Goal: Task Accomplishment & Management: Complete application form

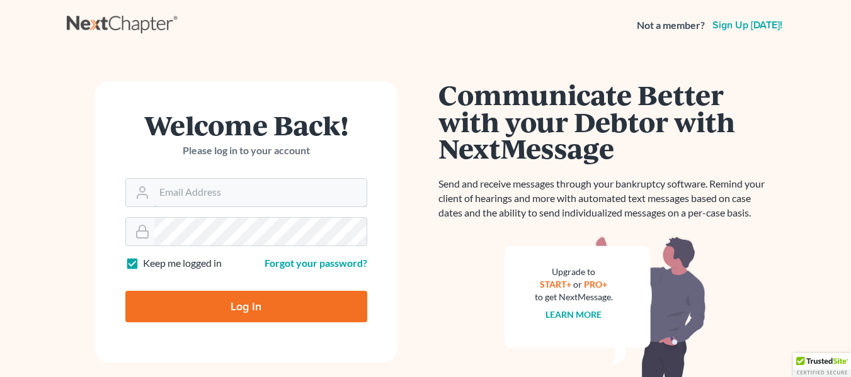
type input "[EMAIL_ADDRESS][DOMAIN_NAME]"
click at [257, 313] on input "Log In" at bounding box center [246, 306] width 242 height 31
type input "Thinking..."
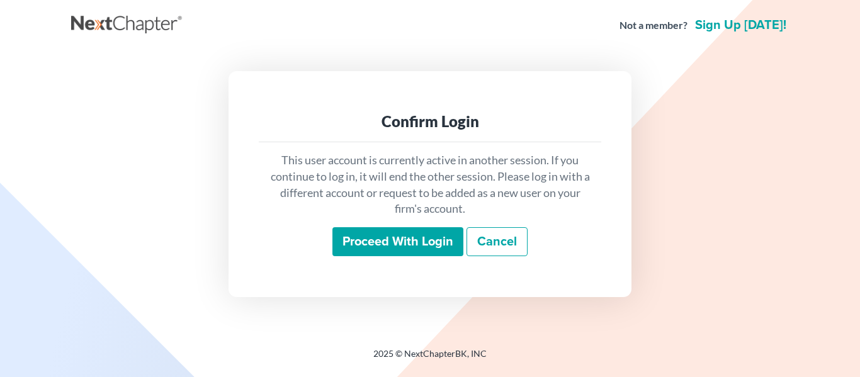
click at [415, 239] on input "Proceed with login" at bounding box center [398, 241] width 131 height 29
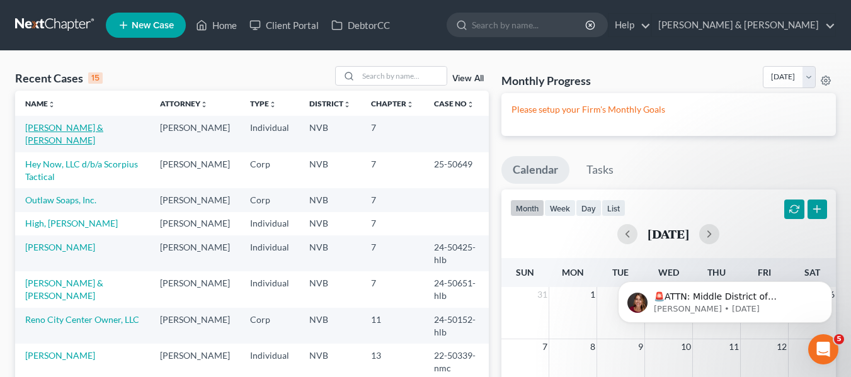
click at [83, 128] on link "[PERSON_NAME] & [PERSON_NAME]" at bounding box center [64, 133] width 78 height 23
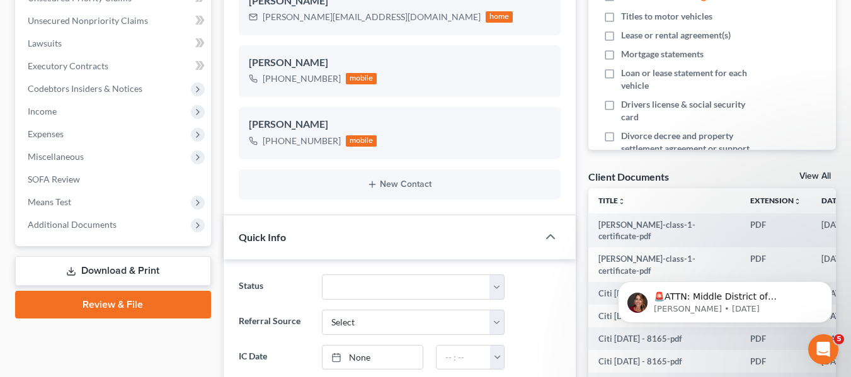
scroll to position [315, 0]
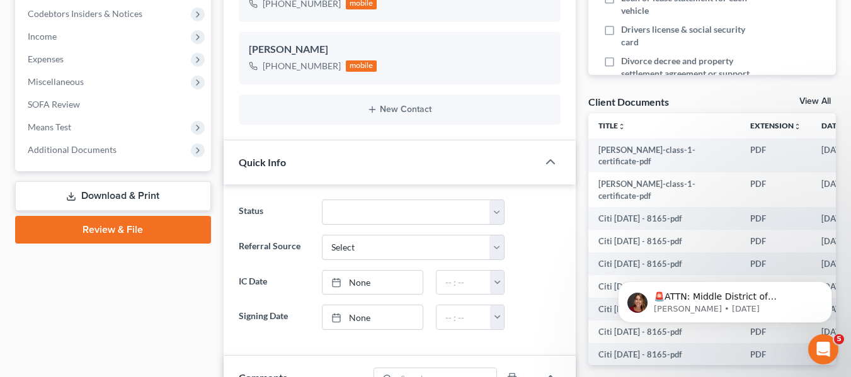
click at [101, 232] on link "Review & File" at bounding box center [113, 230] width 196 height 28
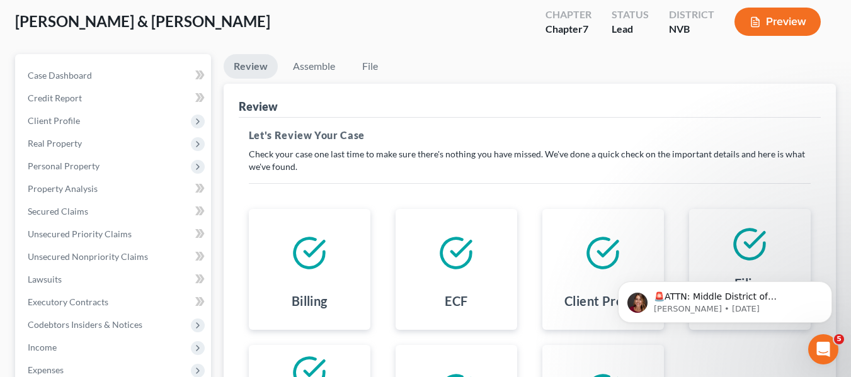
scroll to position [40, 0]
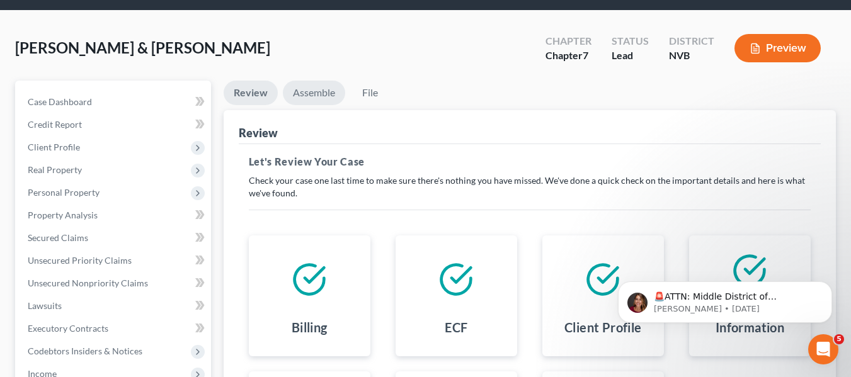
click at [312, 94] on link "Assemble" at bounding box center [314, 93] width 62 height 25
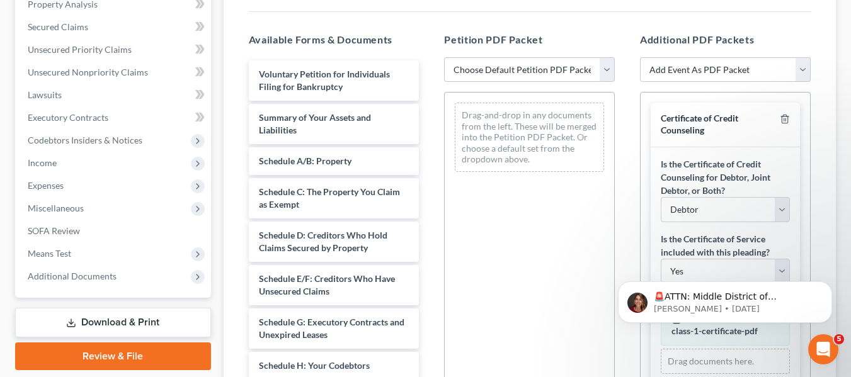
scroll to position [229, 0]
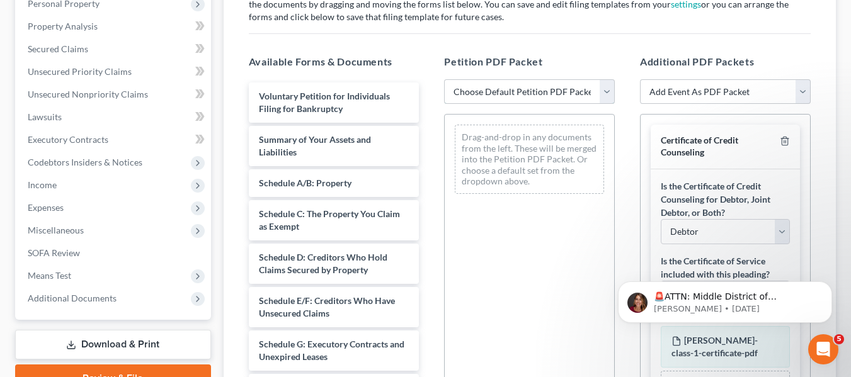
click at [608, 93] on select "Choose Default Petition PDF Packet Complete Bankruptcy Petition (all forms and …" at bounding box center [529, 91] width 171 height 25
select select "0"
click at [444, 79] on select "Choose Default Petition PDF Packet Complete Bankruptcy Petition (all forms and …" at bounding box center [529, 91] width 171 height 25
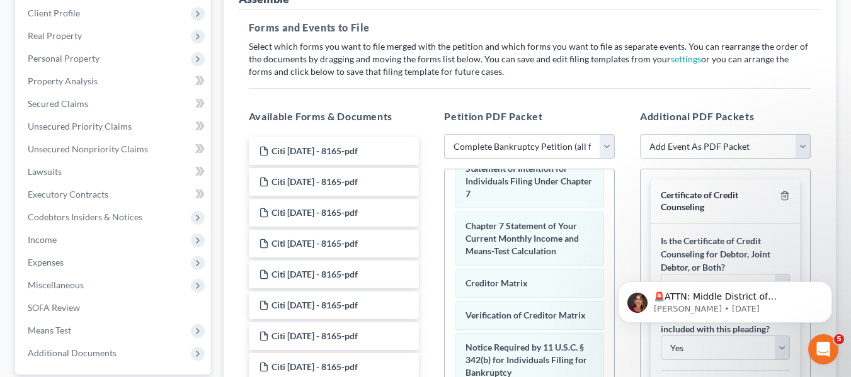
scroll to position [174, 0]
click at [800, 147] on select "Add Event As PDF Packet 122A-1 Chapter 7 Statement of Your Monthly Income Form …" at bounding box center [725, 147] width 171 height 25
click at [819, 132] on div "Additional PDF Packets Add Event As PDF Packet 122A-1 Chapter 7 Statement of Yo…" at bounding box center [725, 313] width 196 height 427
click at [830, 282] on icon "Dismiss notification" at bounding box center [828, 285] width 7 height 7
click at [837, 282] on div "Review Assemble File Review This court does not allow electronic filing for cas…" at bounding box center [529, 264] width 625 height 635
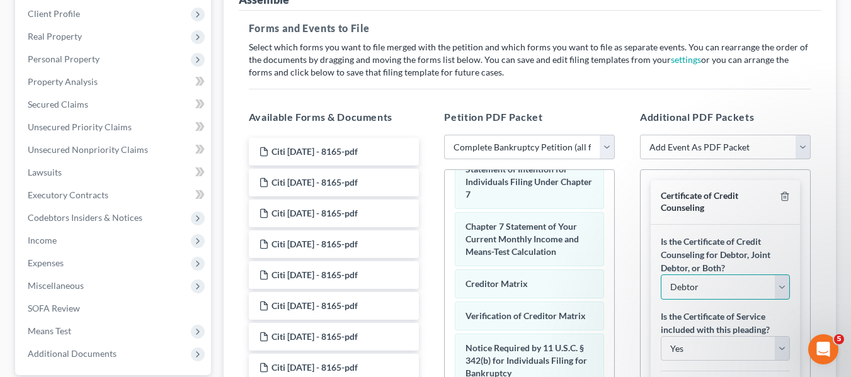
click at [774, 286] on select "Debtor Joint Debtor Debtor and Joint Debtor" at bounding box center [725, 287] width 129 height 25
click at [778, 280] on select "Debtor Joint Debtor Debtor and Joint Debtor" at bounding box center [725, 287] width 129 height 25
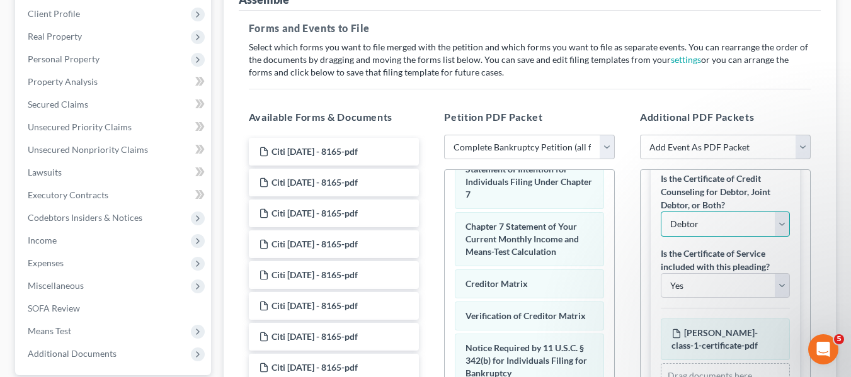
click at [776, 226] on select "Debtor Joint Debtor Debtor and Joint Debtor" at bounding box center [725, 224] width 129 height 25
select select "1"
click at [661, 212] on select "Debtor Joint Debtor Debtor and Joint Debtor" at bounding box center [725, 224] width 129 height 25
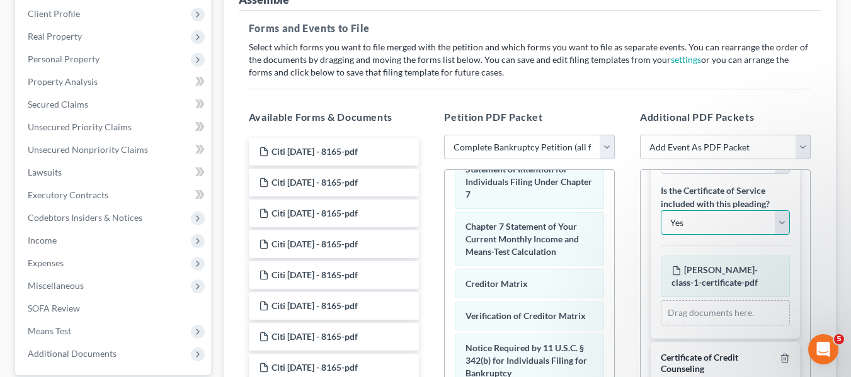
click at [768, 229] on select "Yes No" at bounding box center [725, 222] width 129 height 25
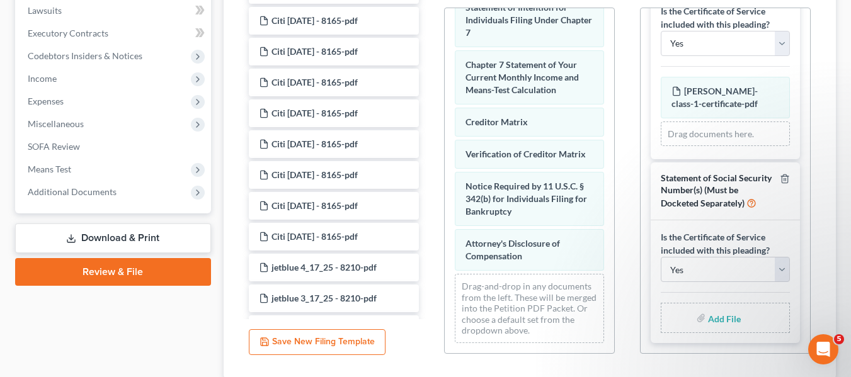
scroll to position [363, 0]
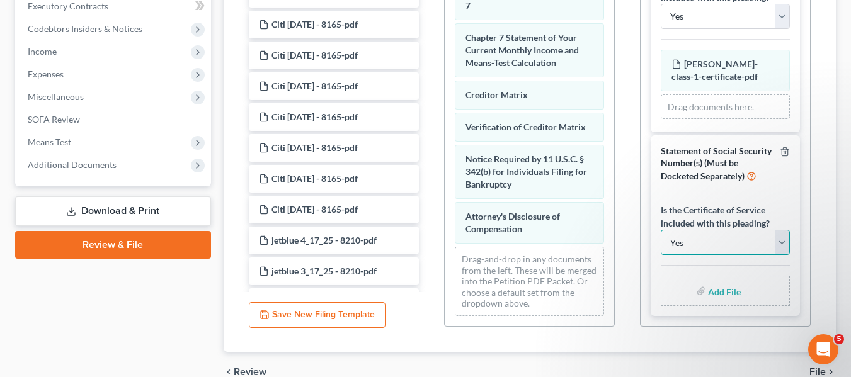
click at [772, 243] on select "Yes No" at bounding box center [725, 242] width 129 height 25
click at [772, 241] on select "Yes No" at bounding box center [725, 242] width 129 height 25
click at [154, 211] on link "Download & Print" at bounding box center [113, 212] width 196 height 30
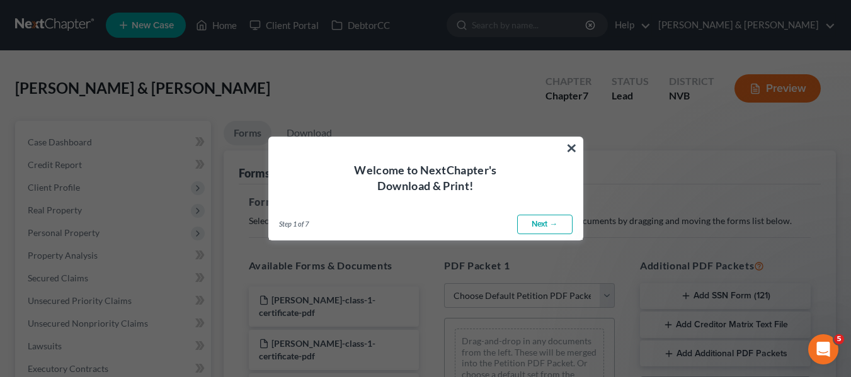
click at [555, 217] on link "Next →" at bounding box center [544, 225] width 55 height 20
select select "0"
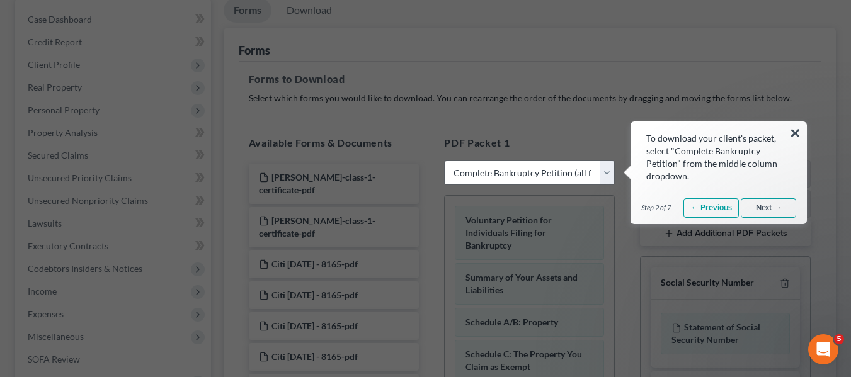
scroll to position [126, 0]
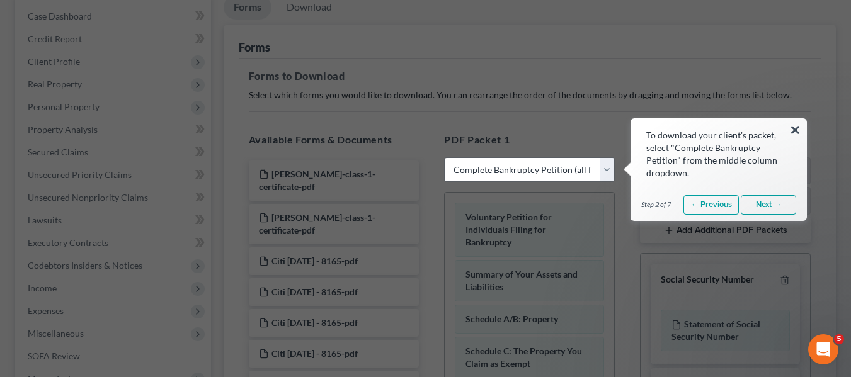
click at [758, 202] on link "Next →" at bounding box center [768, 205] width 55 height 20
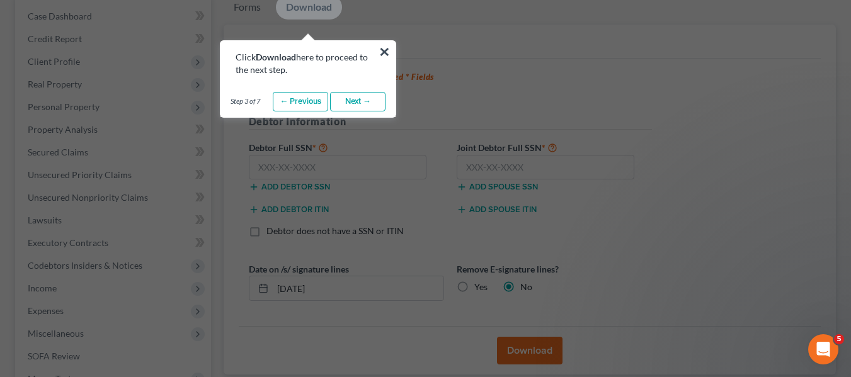
click at [367, 105] on link "Next →" at bounding box center [357, 102] width 55 height 20
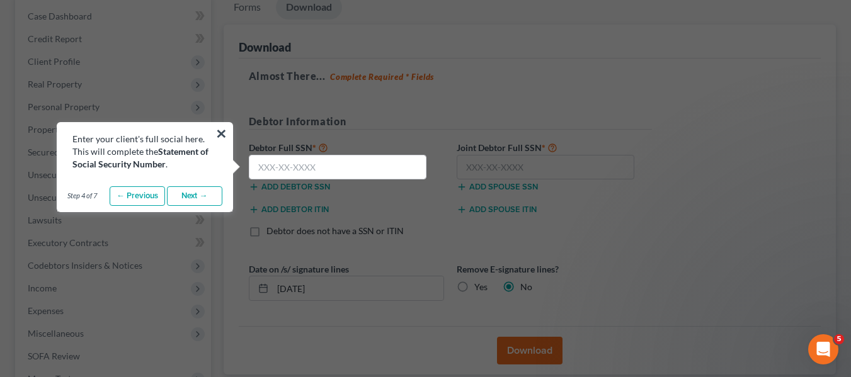
click at [202, 195] on link "Next →" at bounding box center [194, 196] width 55 height 20
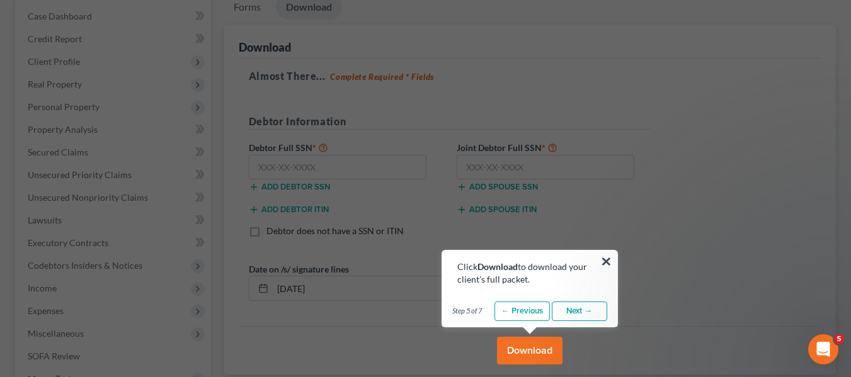
click at [584, 308] on link "Next →" at bounding box center [579, 312] width 55 height 20
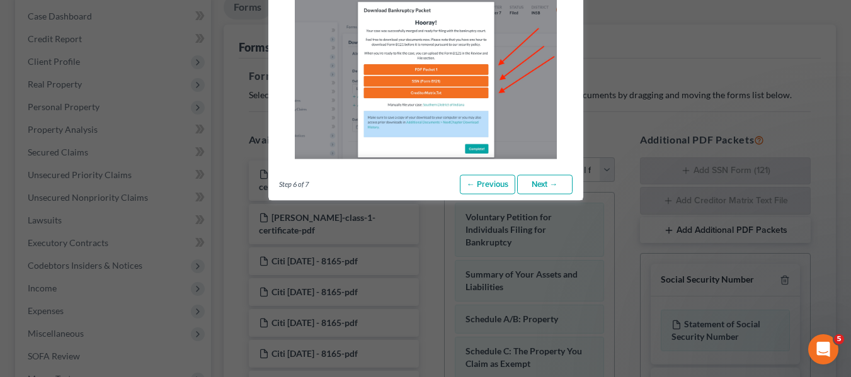
click at [540, 185] on link "Next →" at bounding box center [544, 184] width 55 height 20
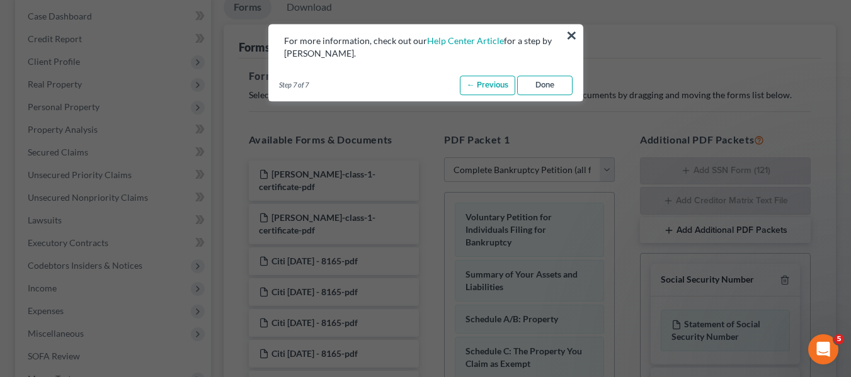
click at [549, 88] on link "Done" at bounding box center [544, 86] width 55 height 20
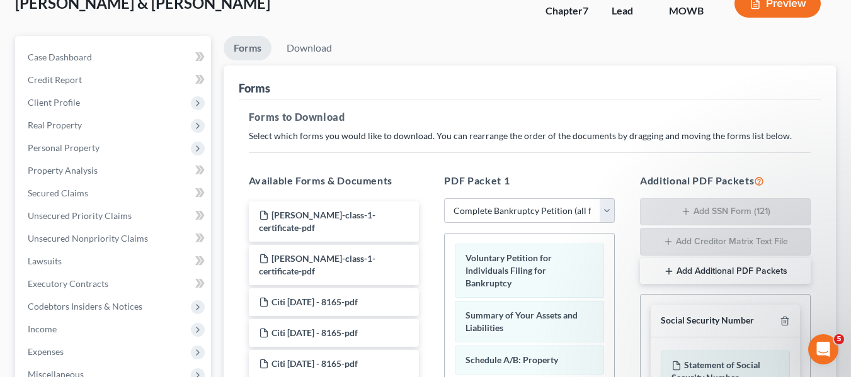
scroll to position [63, 0]
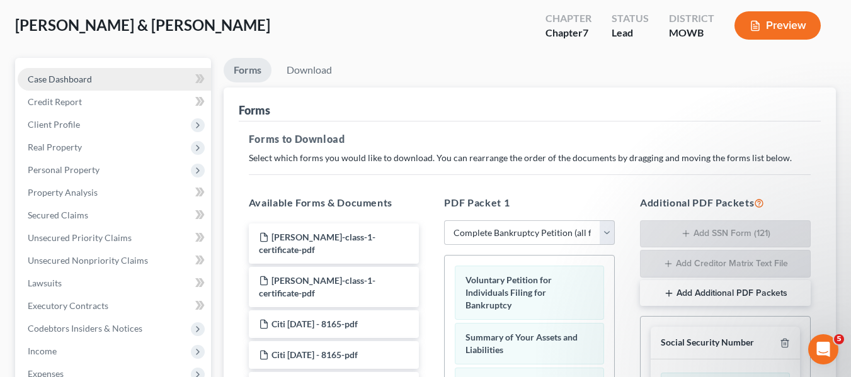
click at [83, 79] on span "Case Dashboard" at bounding box center [60, 79] width 64 height 11
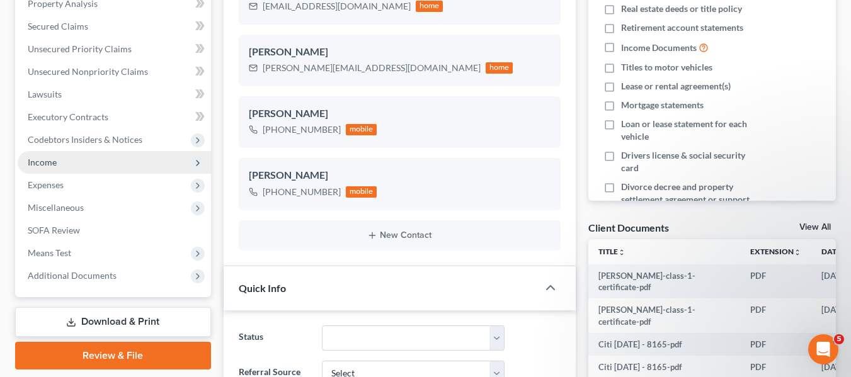
scroll to position [126, 0]
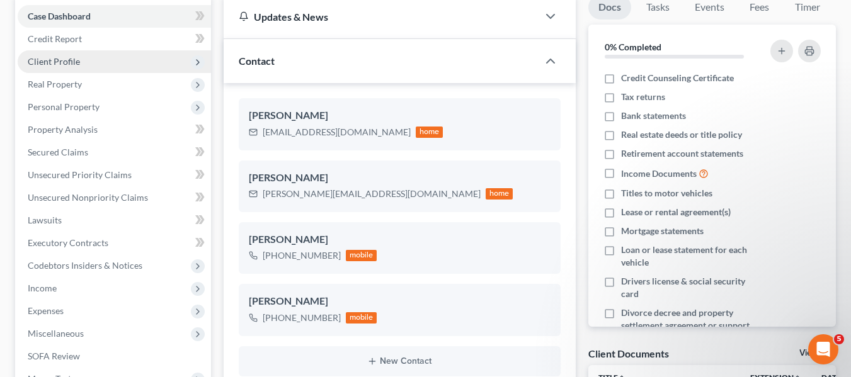
click at [124, 64] on span "Client Profile" at bounding box center [114, 61] width 193 height 23
click at [72, 64] on span "Client Profile" at bounding box center [54, 61] width 52 height 11
click at [198, 62] on polyline at bounding box center [198, 62] width 3 height 5
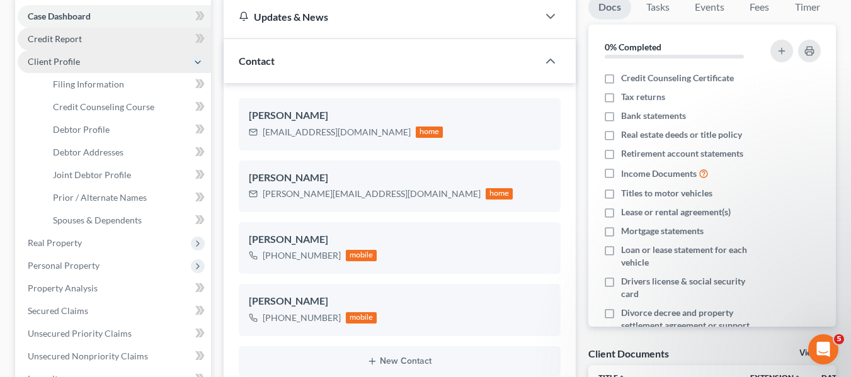
click at [69, 40] on span "Credit Report" at bounding box center [55, 38] width 54 height 11
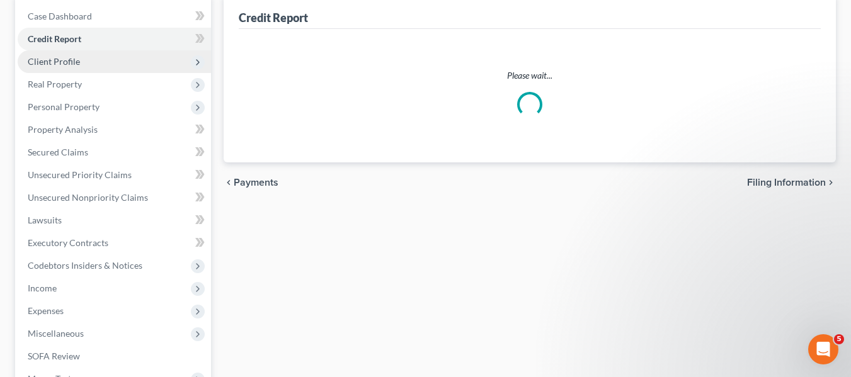
scroll to position [18, 0]
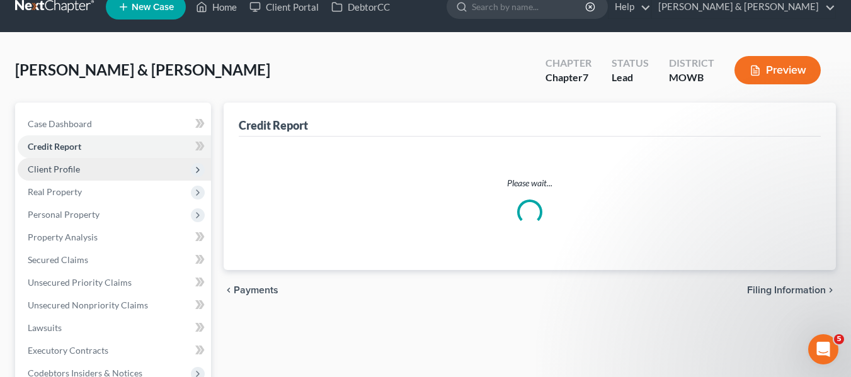
click at [67, 64] on div "Vincent, Russell & Danielle Upgraded Chapter Chapter 7 Status Lead District MOW…" at bounding box center [425, 75] width 821 height 55
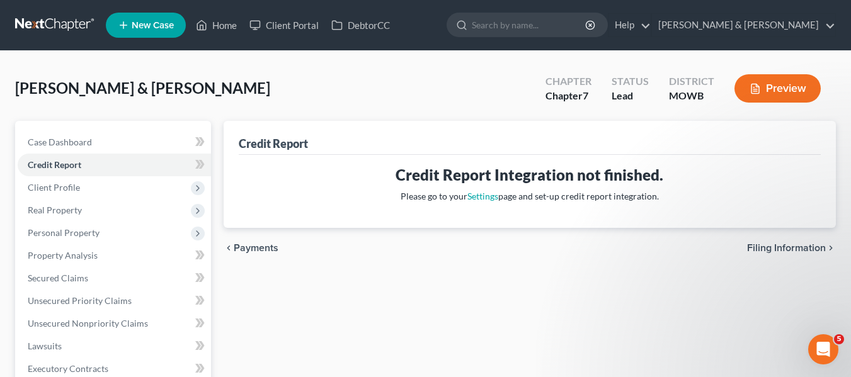
scroll to position [63, 0]
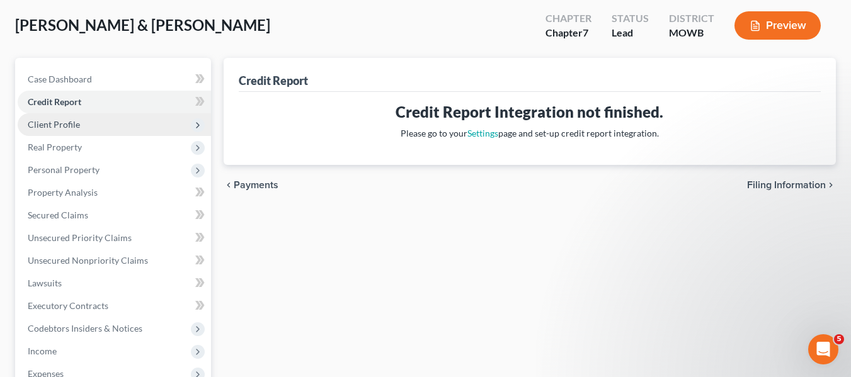
click at [58, 121] on span "Client Profile" at bounding box center [54, 124] width 52 height 11
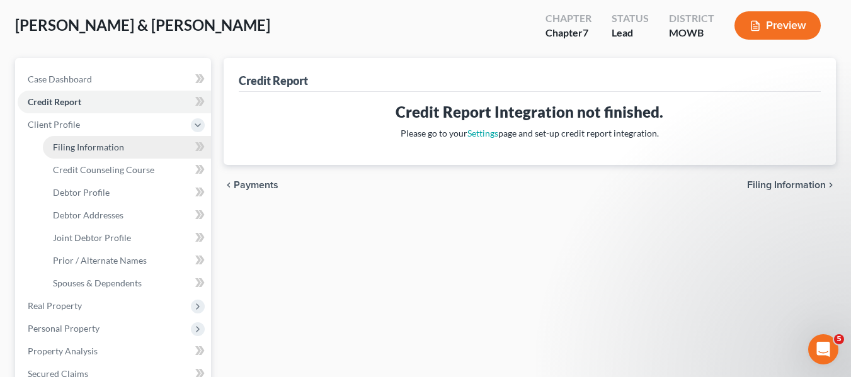
click at [99, 148] on span "Filing Information" at bounding box center [88, 147] width 71 height 11
select select "1"
select select "0"
select select "31"
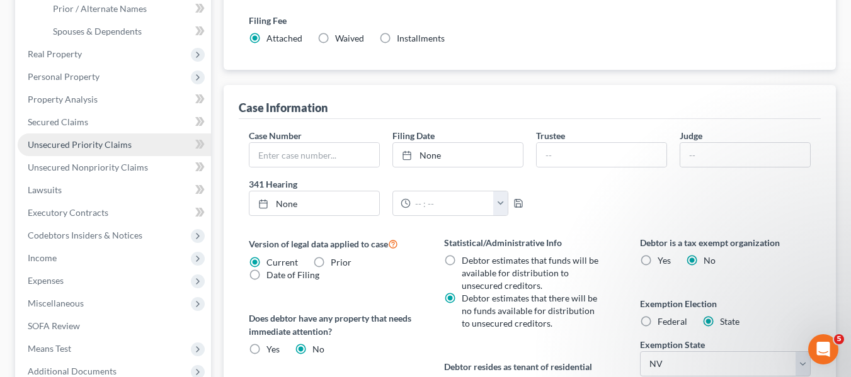
scroll to position [189, 0]
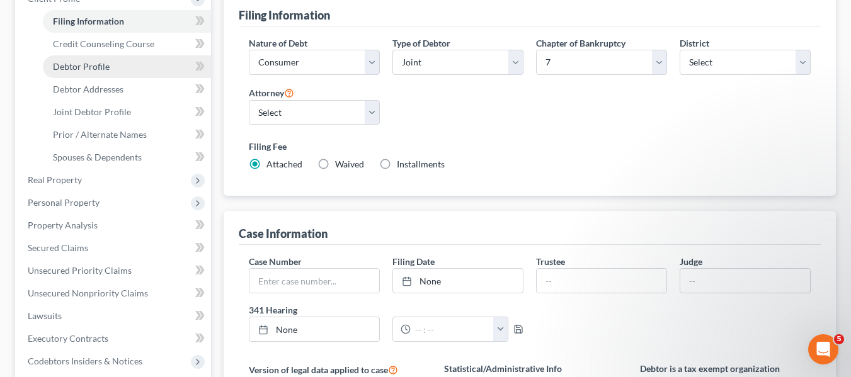
click at [95, 72] on link "Debtor Profile" at bounding box center [127, 66] width 168 height 23
select select "1"
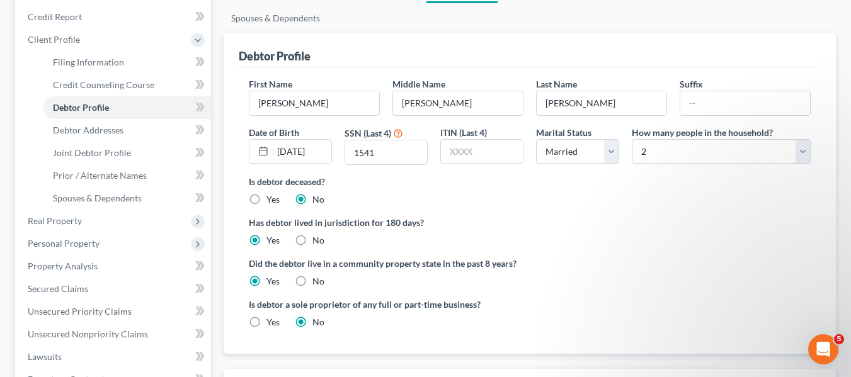
scroll to position [126, 0]
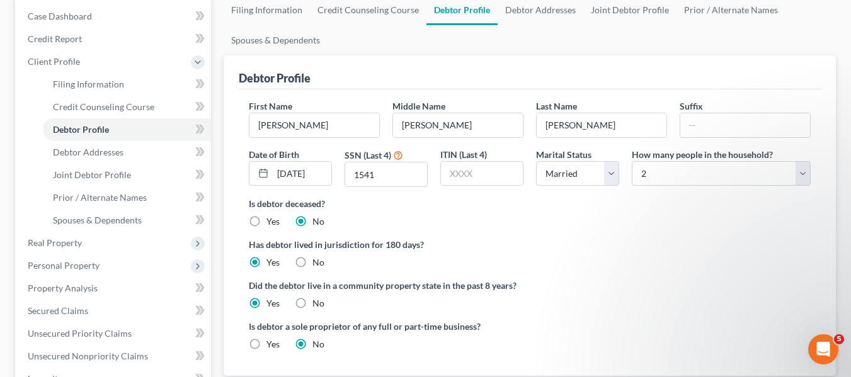
click at [654, 70] on div "Debtor Profile" at bounding box center [530, 72] width 582 height 34
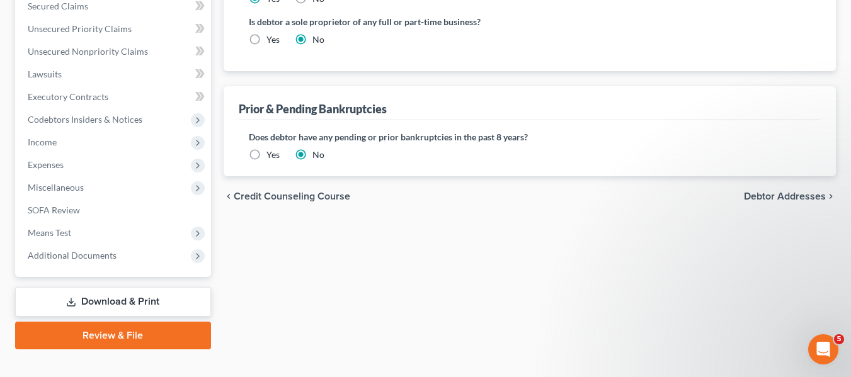
scroll to position [451, 0]
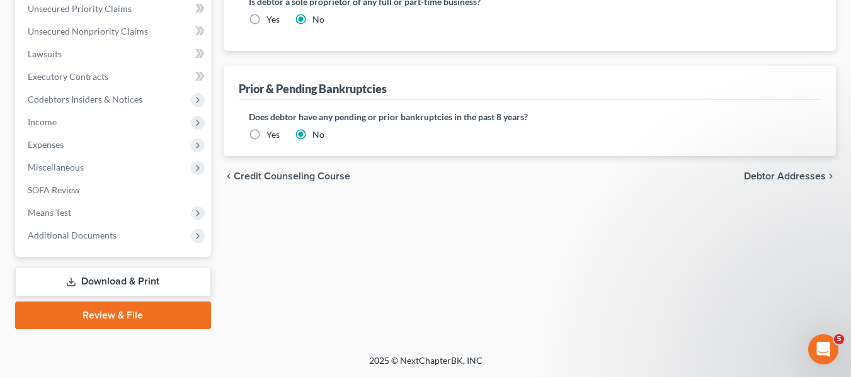
click at [169, 320] on link "Review & File" at bounding box center [113, 316] width 196 height 28
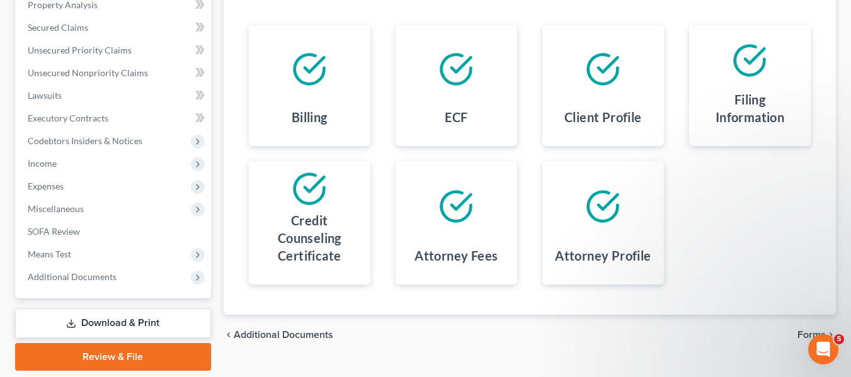
scroll to position [252, 0]
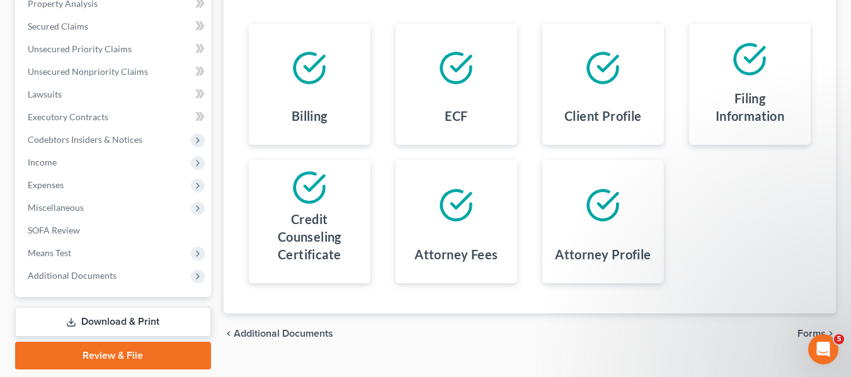
click at [123, 319] on link "Download & Print" at bounding box center [113, 322] width 196 height 30
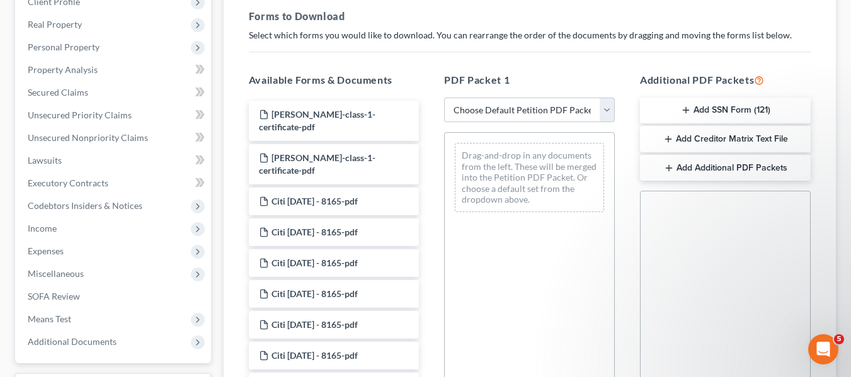
scroll to position [189, 0]
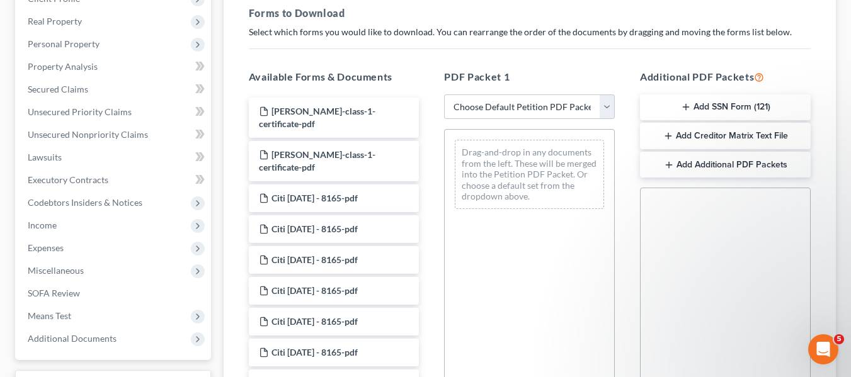
click at [712, 108] on button "Add SSN Form (121)" at bounding box center [725, 107] width 171 height 26
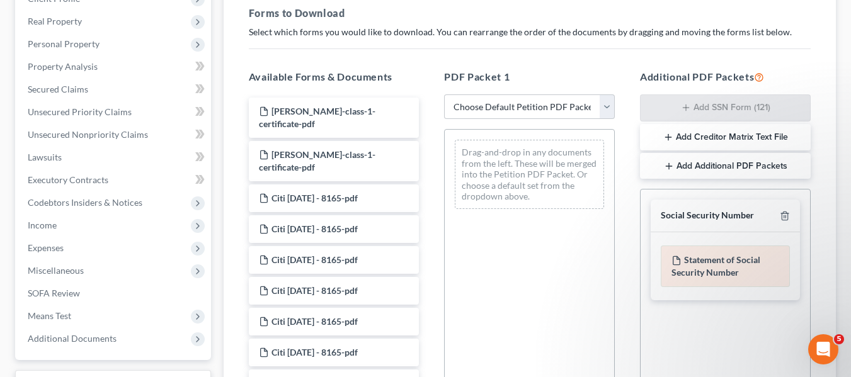
click at [719, 265] on div "Statement of Social Security Number" at bounding box center [725, 267] width 129 height 42
click at [720, 265] on div "Statement of Social Security Number" at bounding box center [725, 267] width 129 height 42
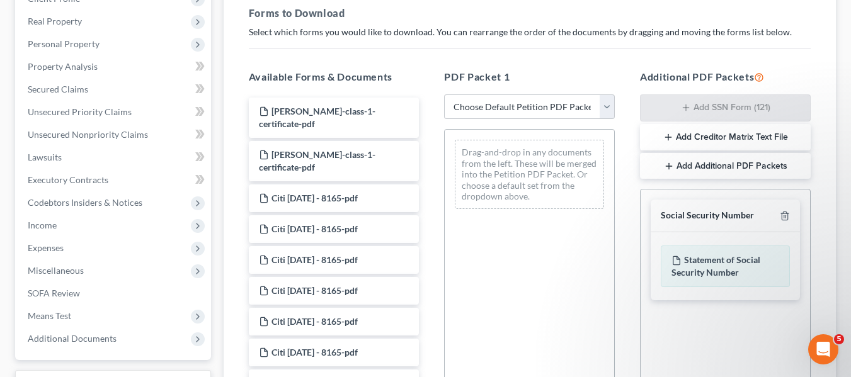
click at [719, 137] on button "Add Creditor Matrix Text File" at bounding box center [725, 137] width 171 height 26
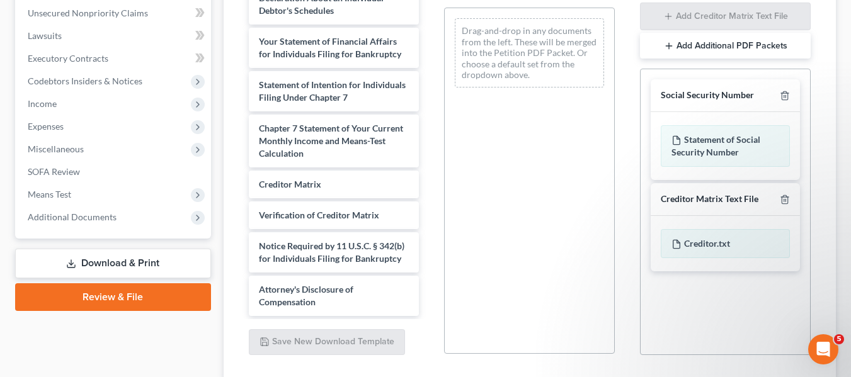
scroll to position [315, 0]
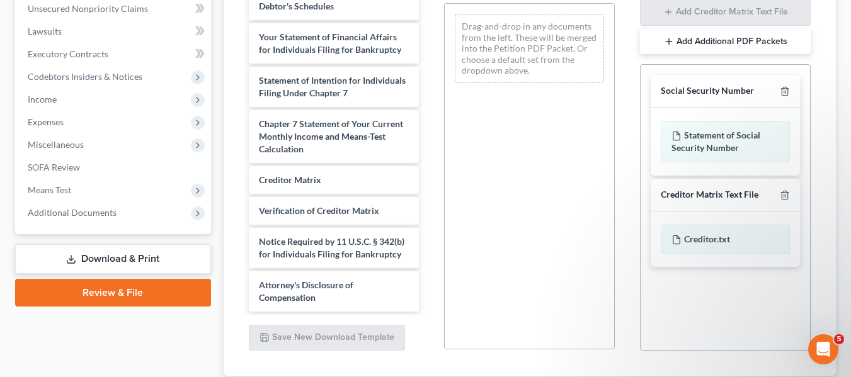
click at [125, 288] on link "Review & File" at bounding box center [113, 293] width 196 height 28
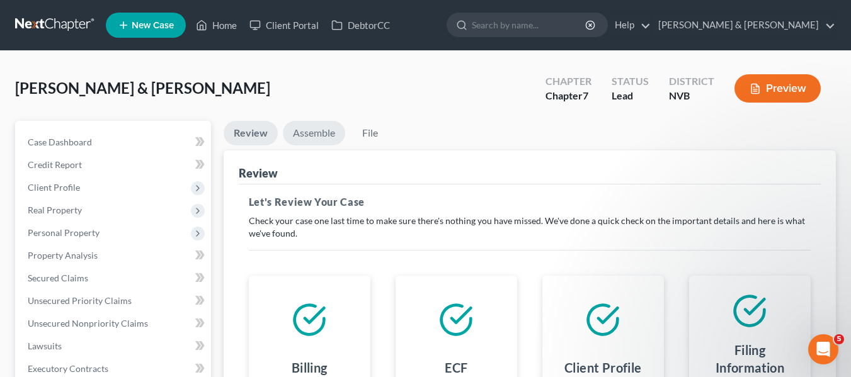
click at [296, 130] on link "Assemble" at bounding box center [314, 133] width 62 height 25
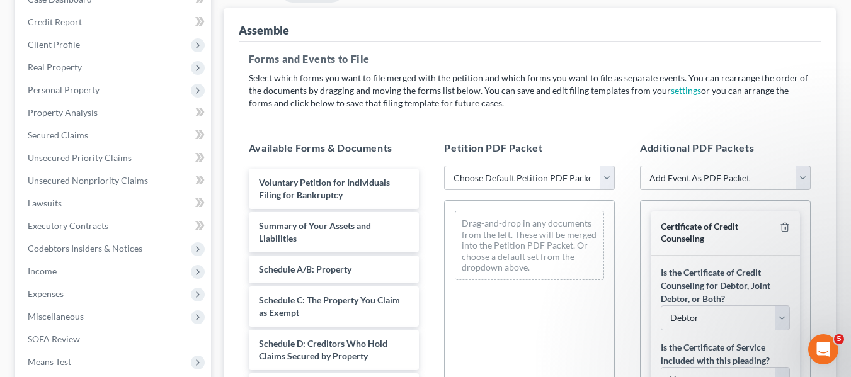
scroll to position [189, 0]
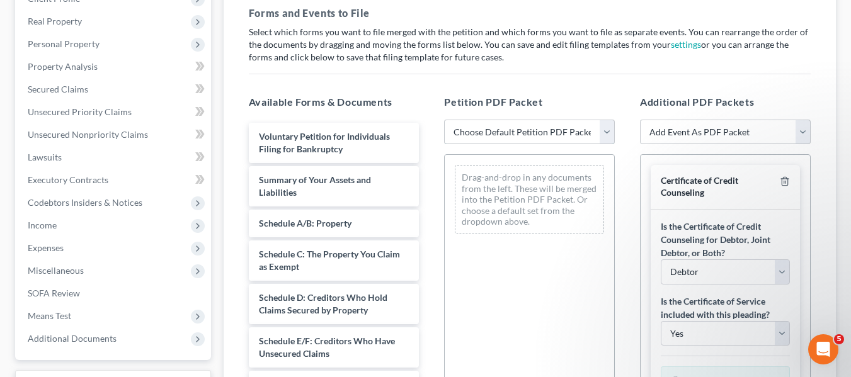
click at [602, 134] on select "Choose Default Petition PDF Packet Complete Bankruptcy Petition (all forms and …" at bounding box center [529, 132] width 171 height 25
select select "0"
click at [444, 120] on select "Choose Default Petition PDF Packet Complete Bankruptcy Petition (all forms and …" at bounding box center [529, 132] width 171 height 25
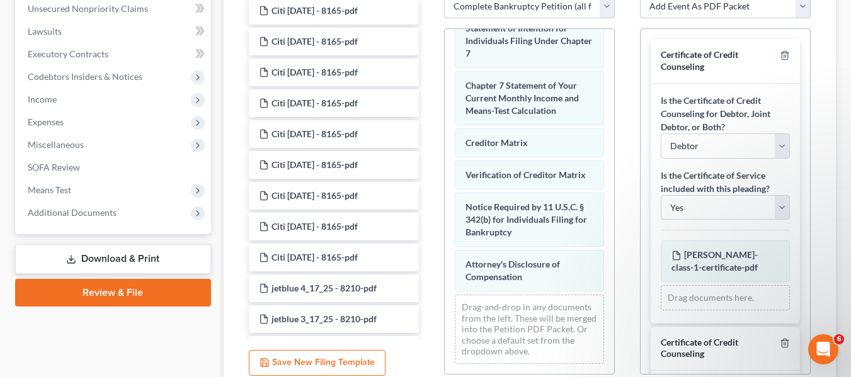
scroll to position [511, 0]
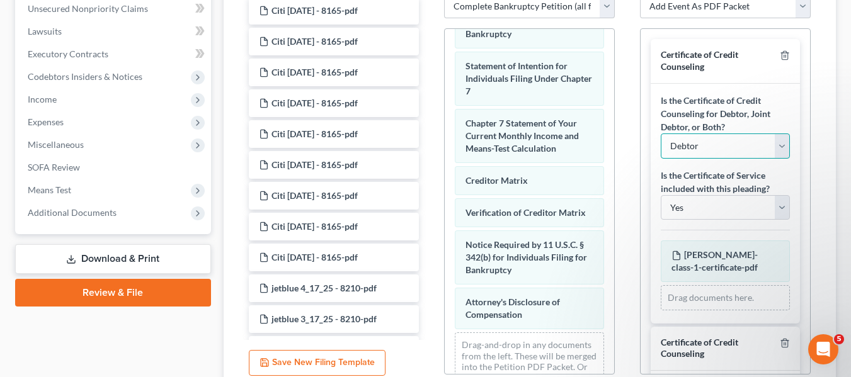
click at [772, 149] on select "Debtor Joint Debtor Debtor and Joint Debtor" at bounding box center [725, 146] width 129 height 25
select select "1"
click at [661, 134] on select "Debtor Joint Debtor Debtor and Joint Debtor" at bounding box center [725, 146] width 129 height 25
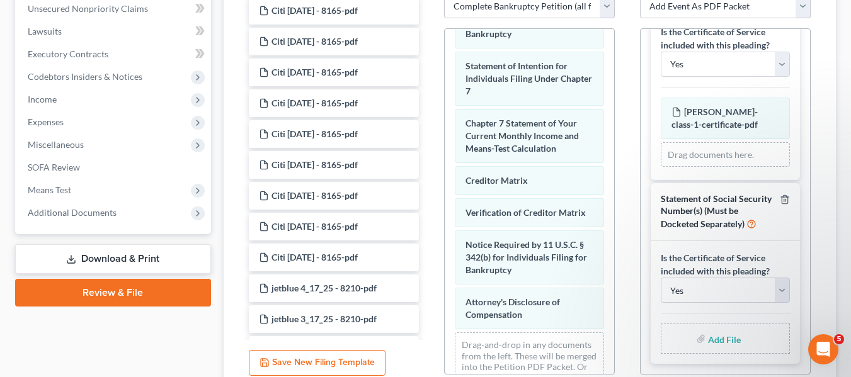
scroll to position [442, 0]
click at [775, 295] on select "Yes No" at bounding box center [725, 290] width 129 height 25
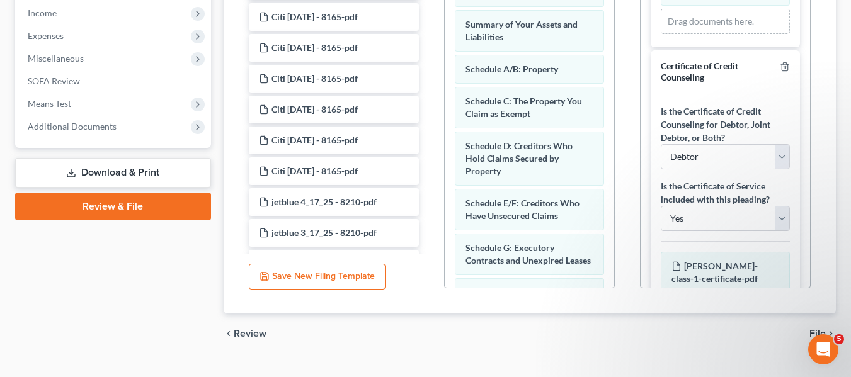
scroll to position [426, 0]
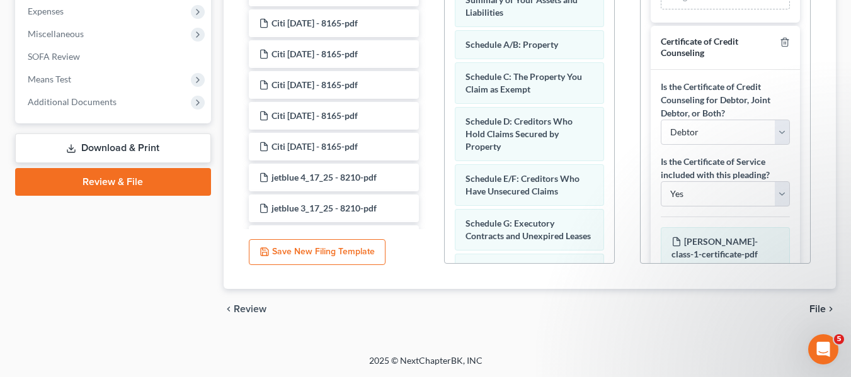
click at [821, 308] on span "File" at bounding box center [817, 309] width 16 height 10
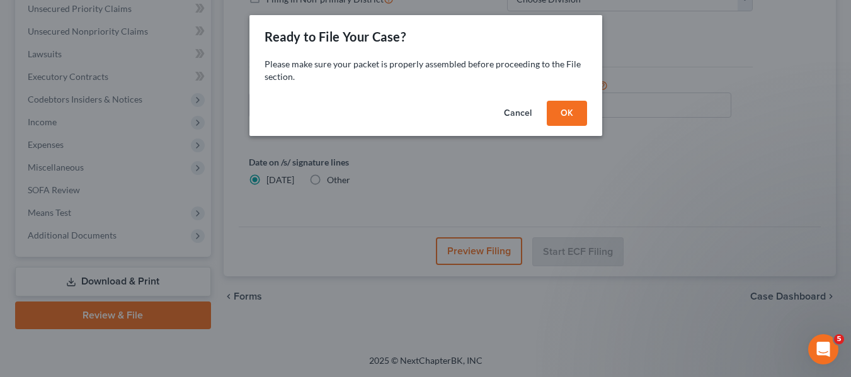
scroll to position [292, 0]
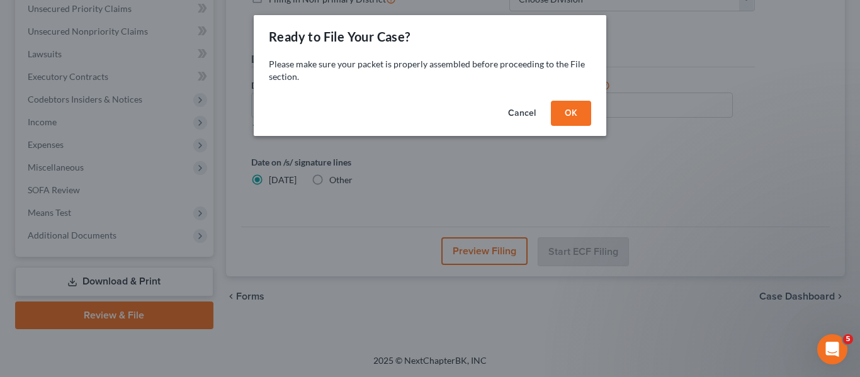
click at [528, 115] on button "Cancel" at bounding box center [522, 113] width 48 height 25
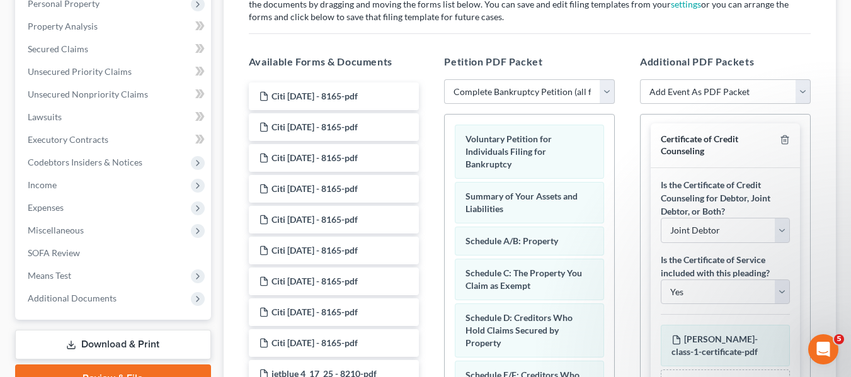
scroll to position [0, 0]
click at [804, 88] on select "Add Event As PDF Packet 122A-1 Chapter 7 Statement of Your Monthly Income Form …" at bounding box center [725, 91] width 171 height 25
click at [802, 88] on select "Add Event As PDF Packet 122A-1 Chapter 7 Statement of Your Monthly Income Form …" at bounding box center [725, 91] width 171 height 25
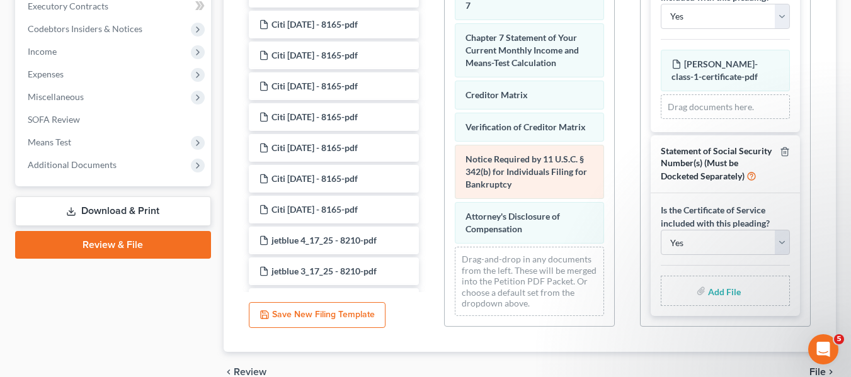
scroll to position [567, 0]
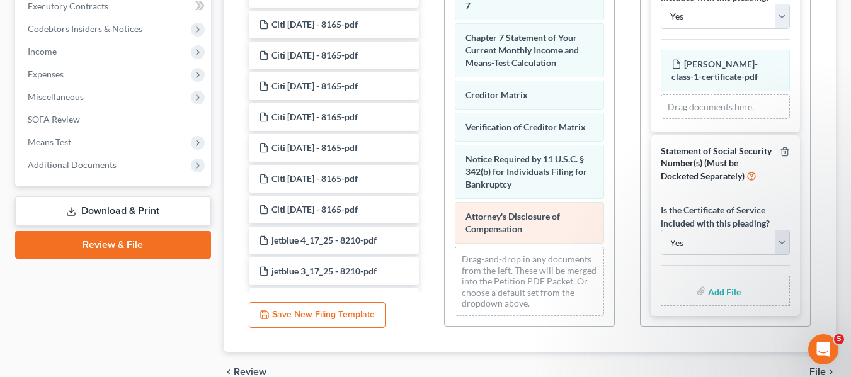
click at [547, 236] on div "Attorney's Disclosure of Compensation" at bounding box center [529, 223] width 149 height 42
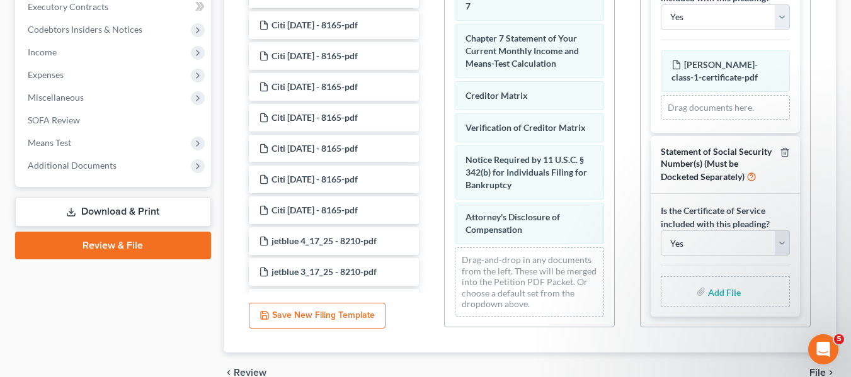
scroll to position [363, 0]
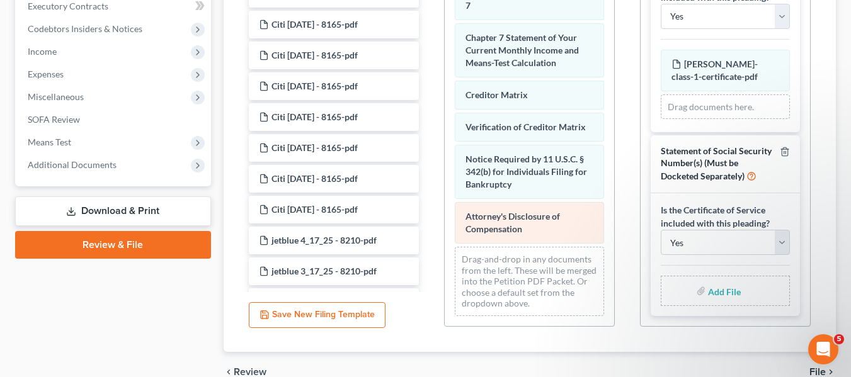
click at [509, 219] on span "Attorney's Disclosure of Compensation" at bounding box center [512, 222] width 94 height 23
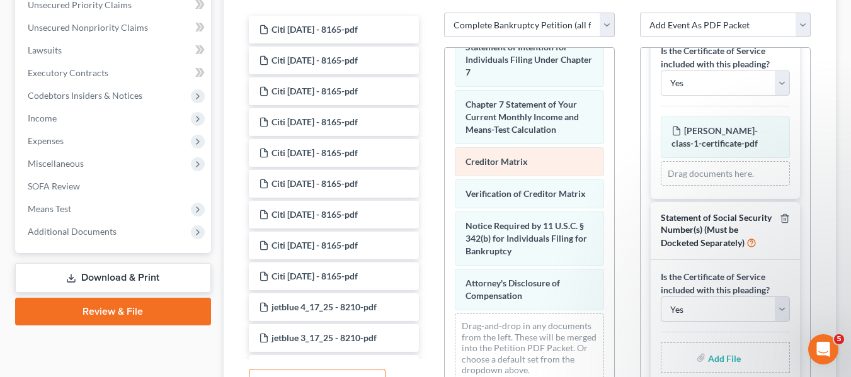
scroll to position [300, 0]
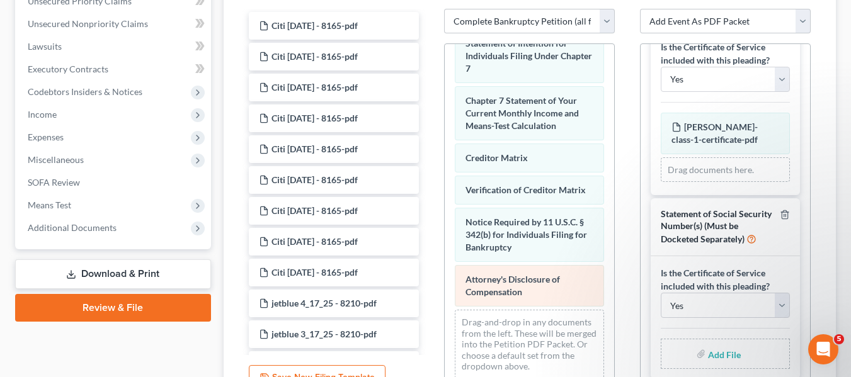
click at [496, 288] on span "Attorney's Disclosure of Compensation" at bounding box center [512, 285] width 94 height 23
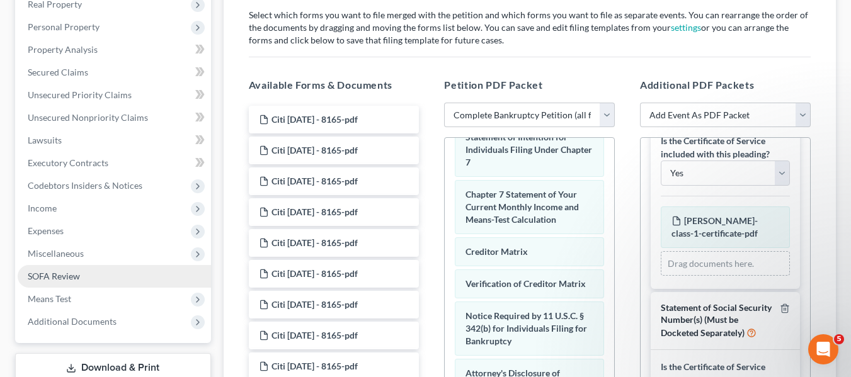
scroll to position [237, 0]
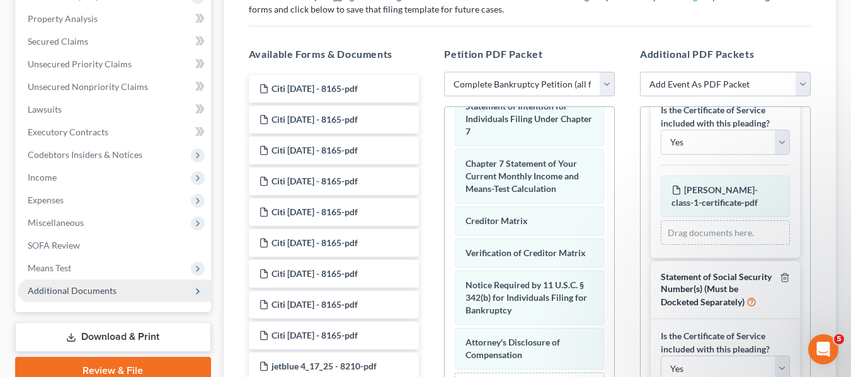
click at [122, 293] on span "Additional Documents" at bounding box center [114, 291] width 193 height 23
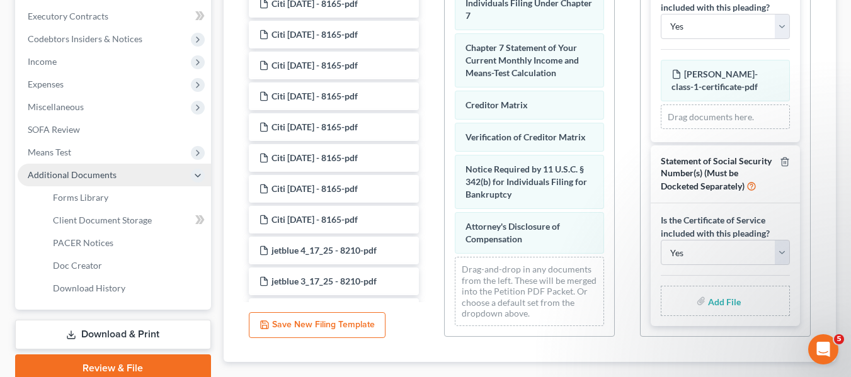
scroll to position [363, 0]
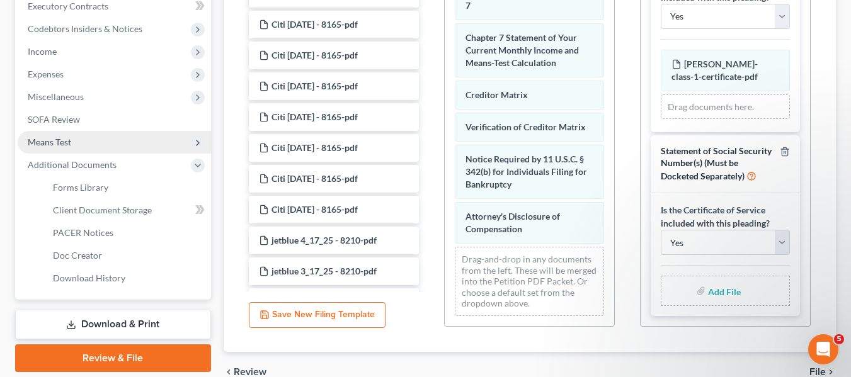
click at [76, 142] on span "Means Test" at bounding box center [114, 142] width 193 height 23
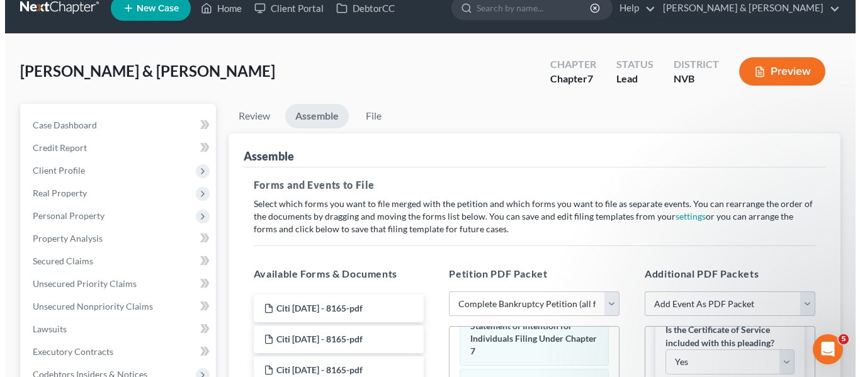
scroll to position [0, 0]
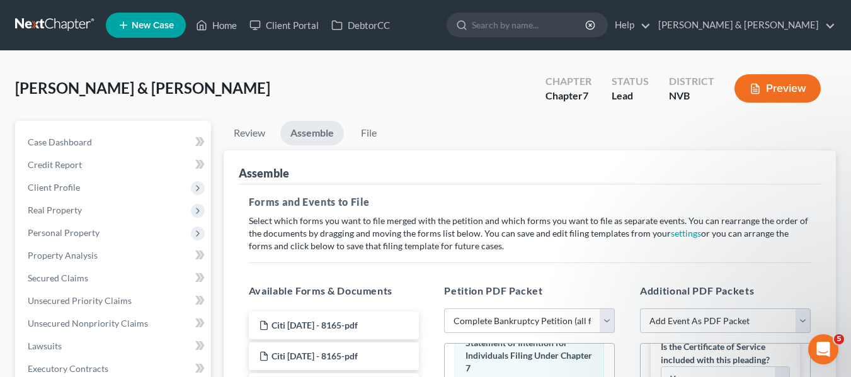
click at [786, 81] on button "Preview" at bounding box center [777, 88] width 86 height 28
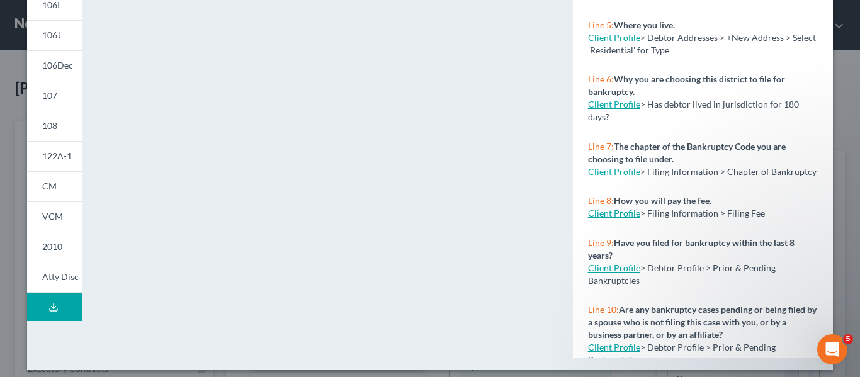
scroll to position [333, 0]
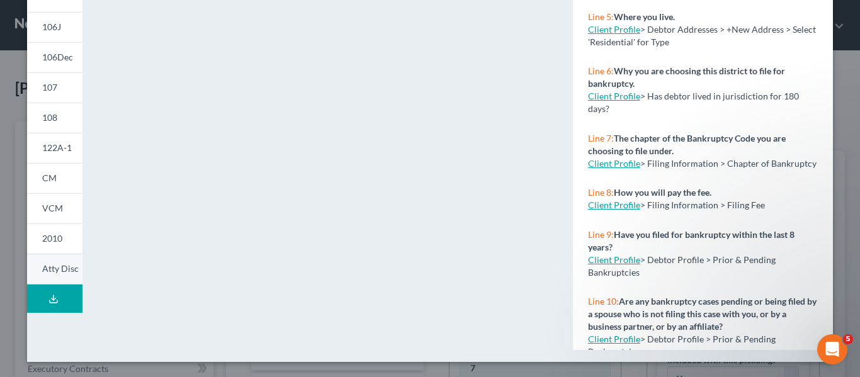
click at [42, 271] on span "Atty Disc" at bounding box center [60, 268] width 37 height 11
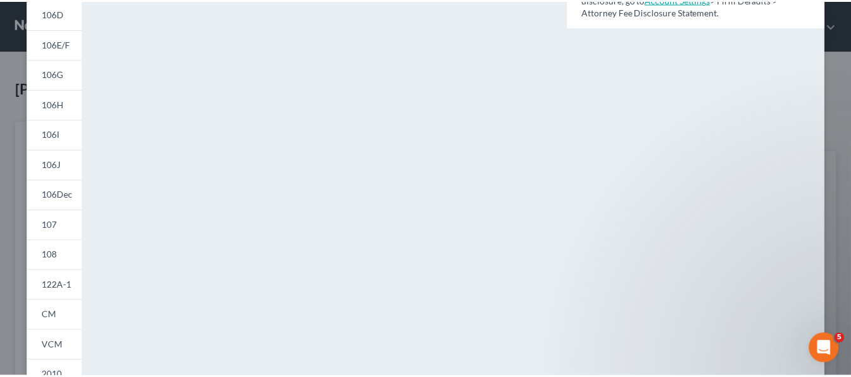
scroll to position [0, 0]
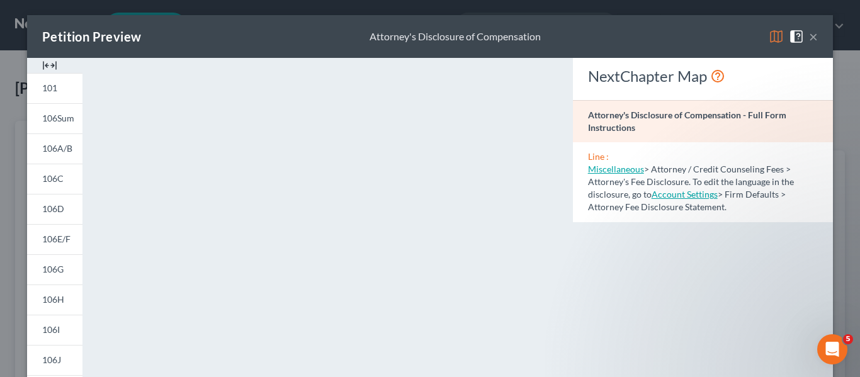
click at [811, 37] on button "×" at bounding box center [813, 36] width 9 height 15
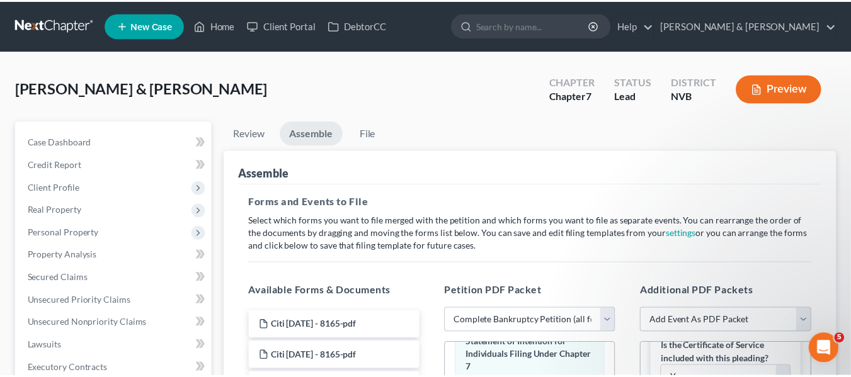
scroll to position [574, 0]
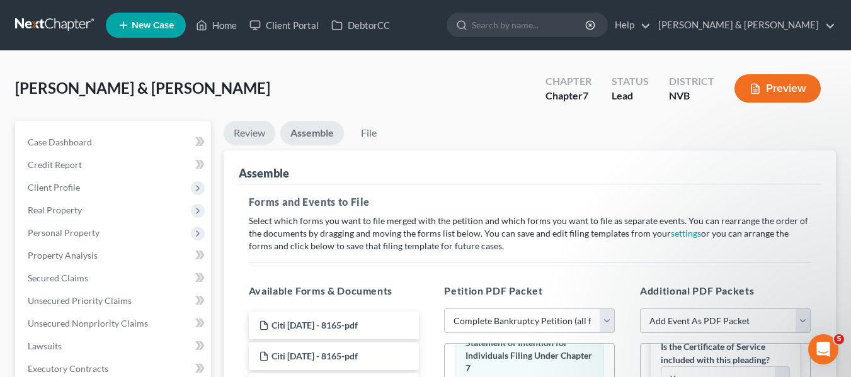
click at [251, 132] on link "Review" at bounding box center [250, 133] width 52 height 25
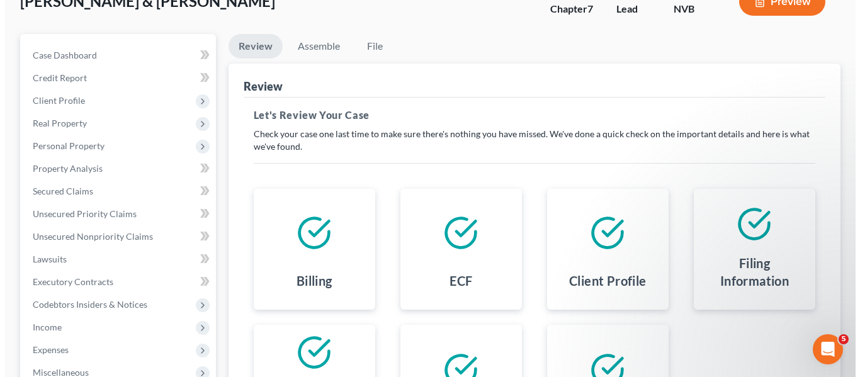
scroll to position [0, 0]
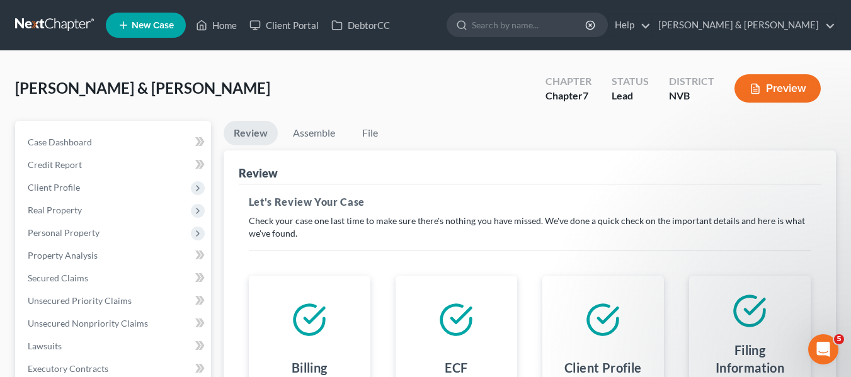
click at [779, 88] on button "Preview" at bounding box center [777, 88] width 86 height 28
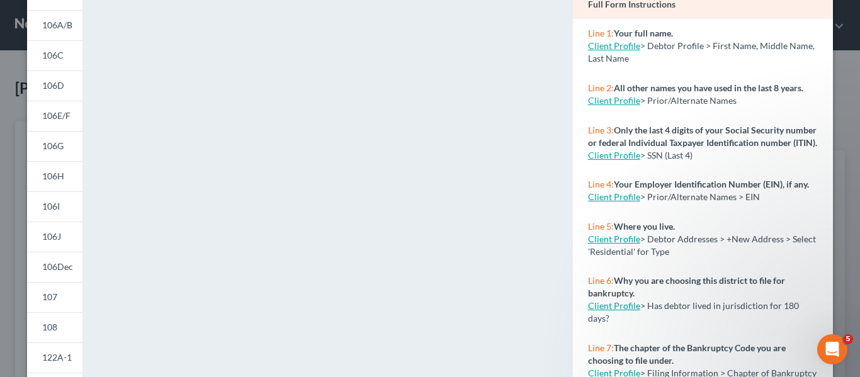
scroll to position [333, 0]
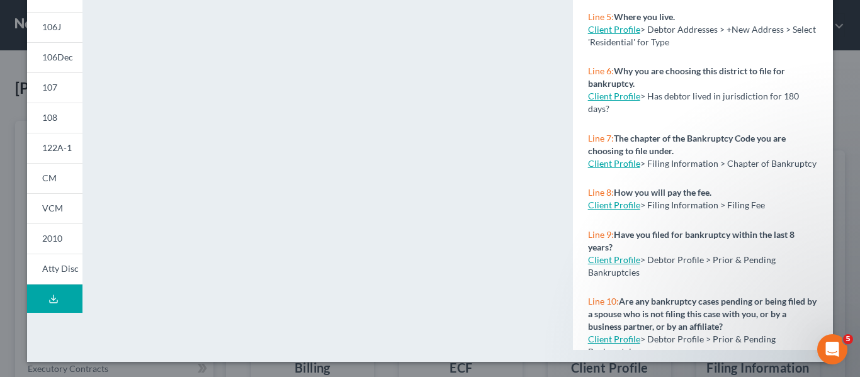
click at [57, 294] on button "Download Draft" at bounding box center [54, 299] width 55 height 28
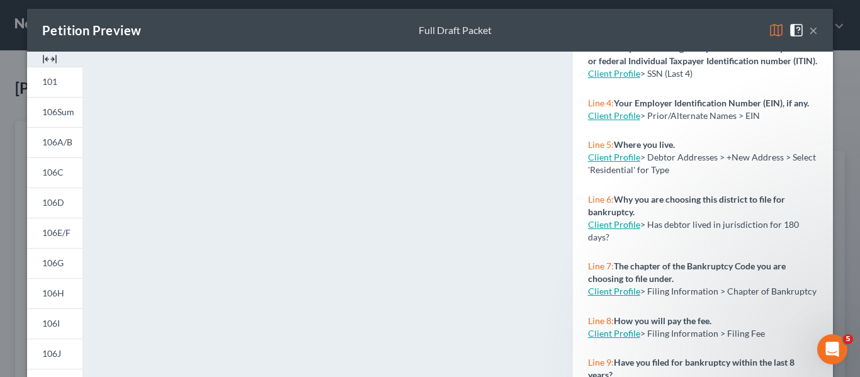
scroll to position [182, 0]
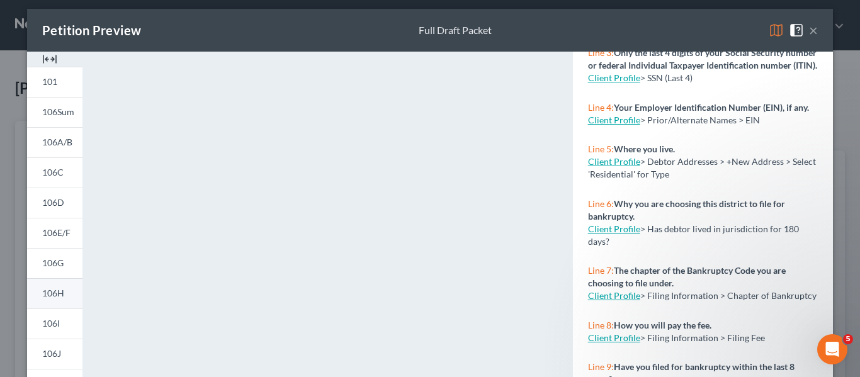
click at [42, 294] on span "106H" at bounding box center [53, 293] width 22 height 11
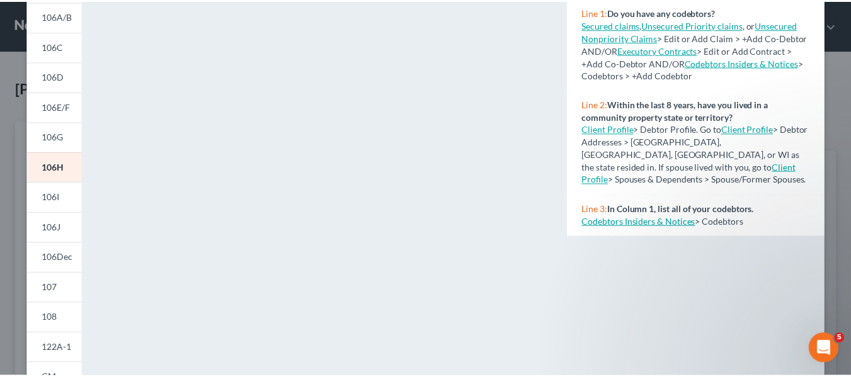
scroll to position [0, 0]
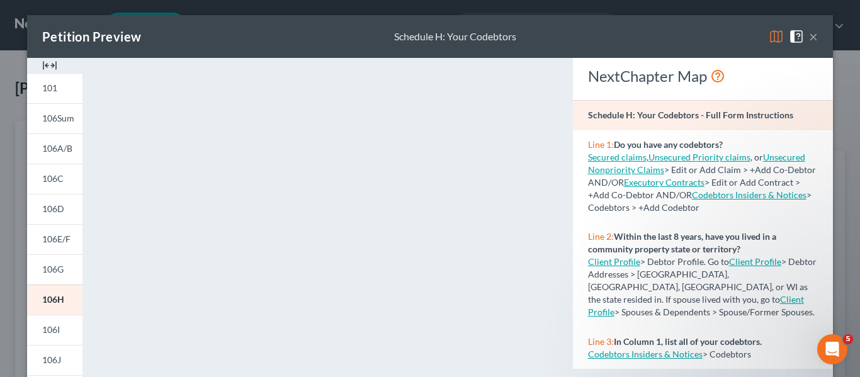
click at [810, 35] on button "×" at bounding box center [813, 36] width 9 height 15
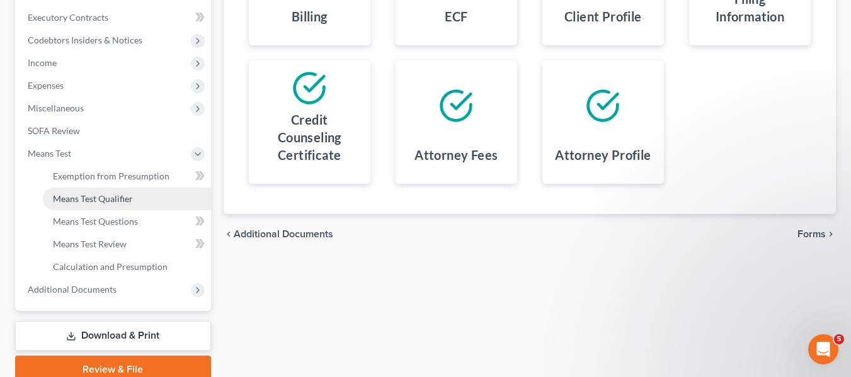
scroll to position [406, 0]
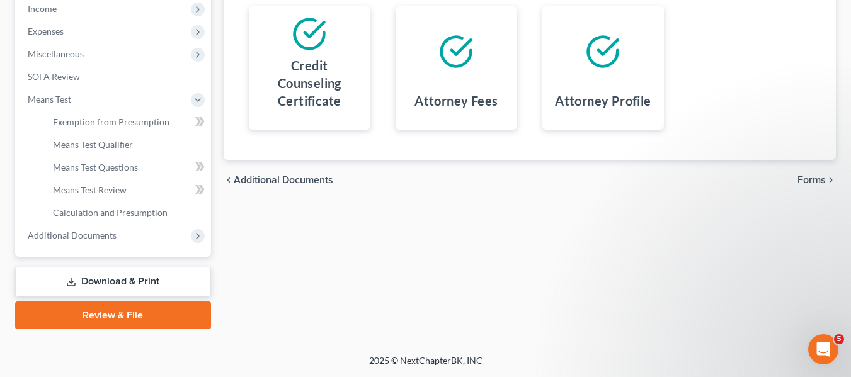
click at [121, 312] on link "Review & File" at bounding box center [113, 316] width 196 height 28
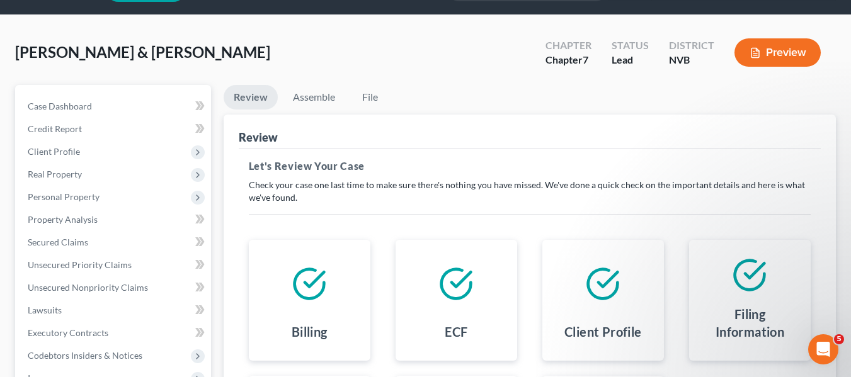
scroll to position [28, 0]
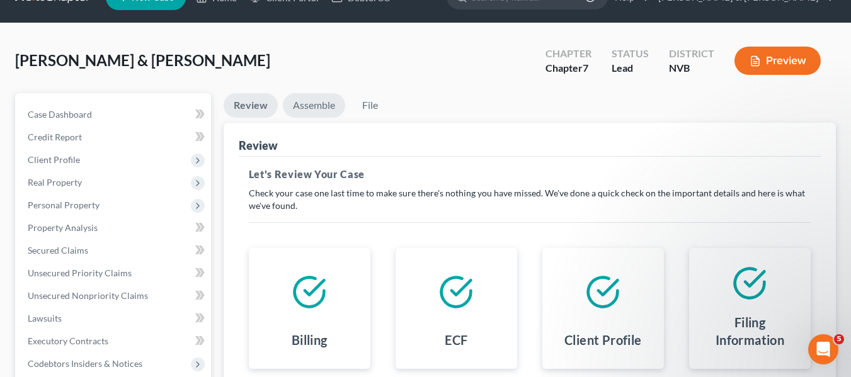
click at [326, 108] on link "Assemble" at bounding box center [314, 105] width 62 height 25
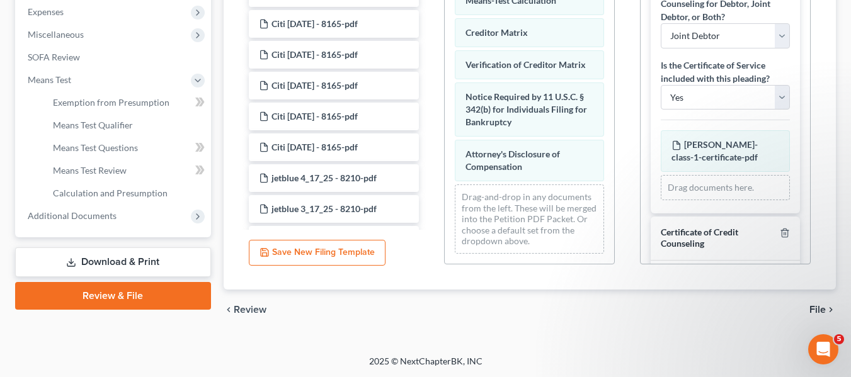
scroll to position [426, 0]
click at [819, 309] on span "File" at bounding box center [817, 309] width 16 height 10
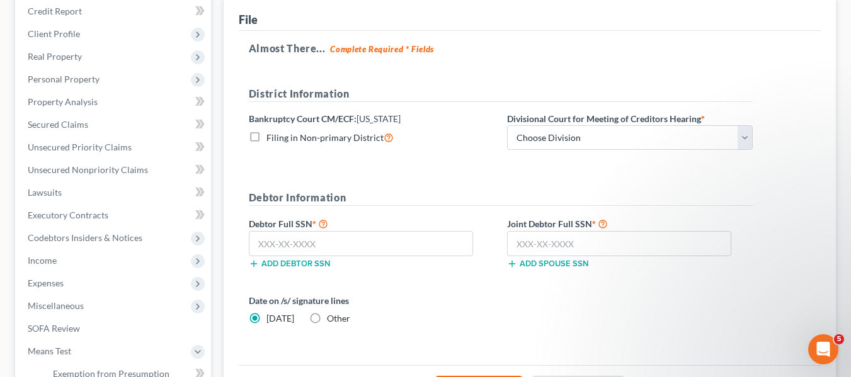
scroll to position [91, 0]
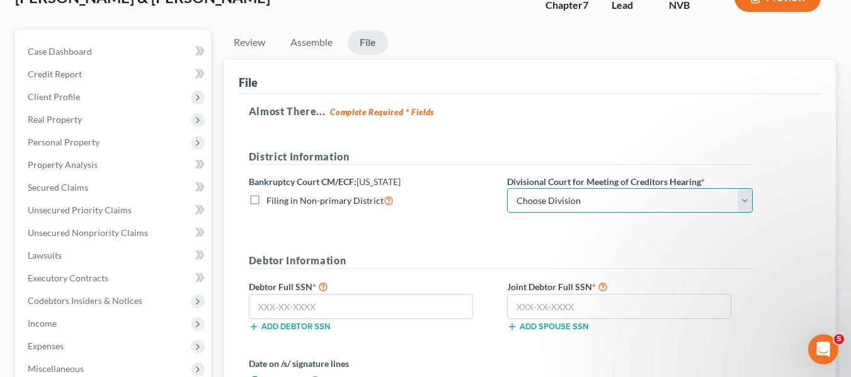
click at [746, 207] on select "Choose Division Las Vegas Reno" at bounding box center [630, 200] width 246 height 25
select select "1"
click at [507, 188] on select "Choose Division Las Vegas Reno" at bounding box center [630, 200] width 246 height 25
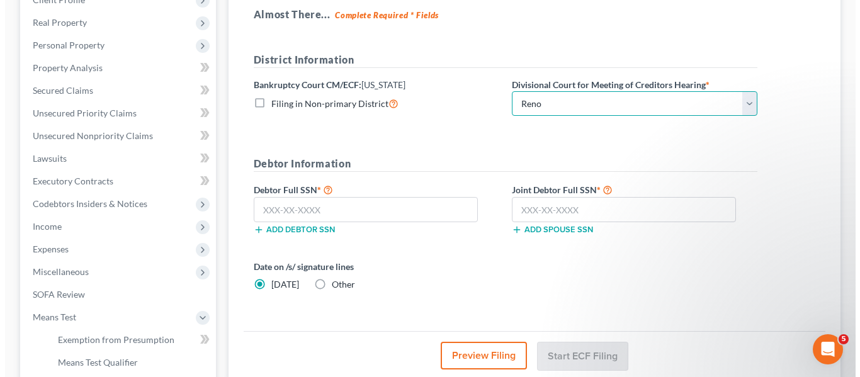
scroll to position [217, 0]
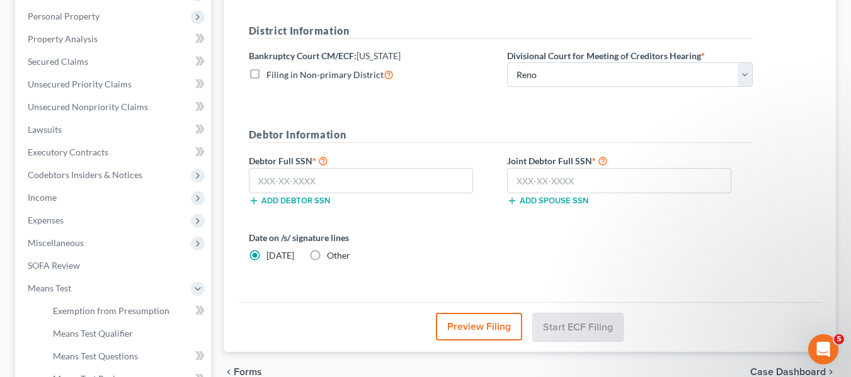
click at [477, 329] on button "Preview Filing" at bounding box center [479, 327] width 86 height 28
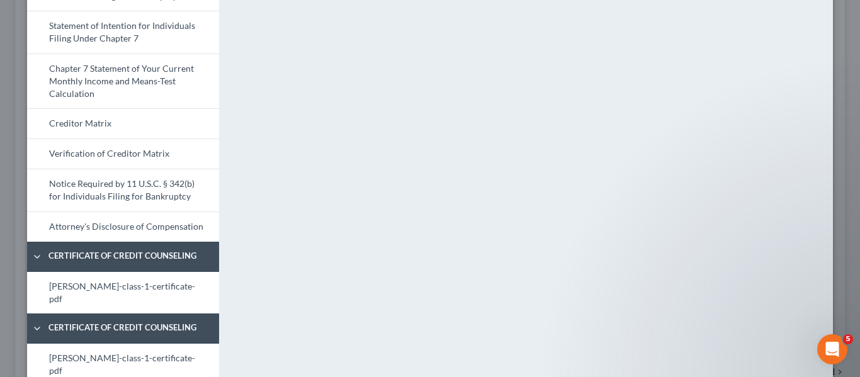
scroll to position [527, 0]
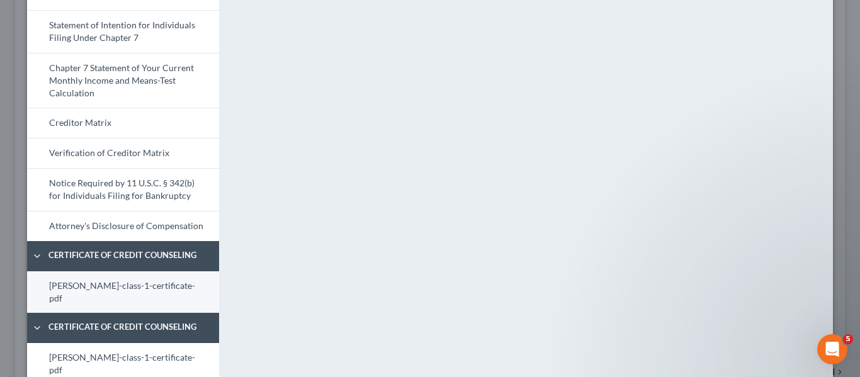
click at [154, 286] on link "Danielle-class-1-certificate-pdf" at bounding box center [123, 292] width 192 height 42
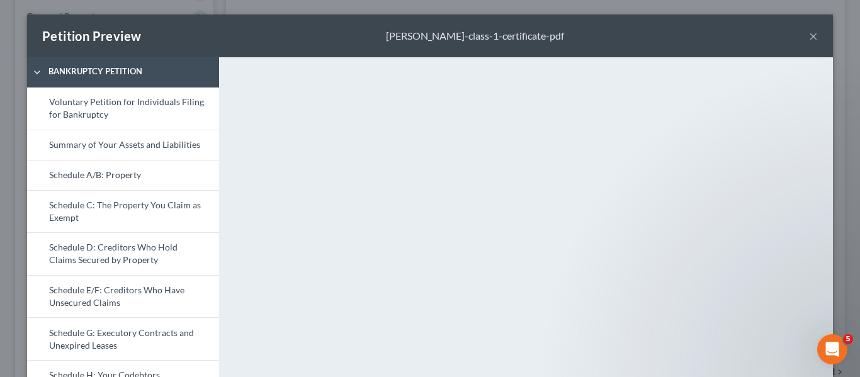
scroll to position [0, 0]
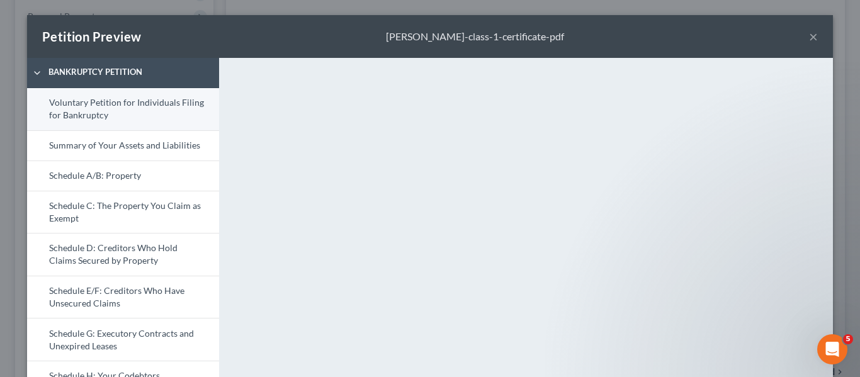
click at [122, 108] on link "Voluntary Petition for Individuals Filing for Bankruptcy" at bounding box center [123, 109] width 192 height 42
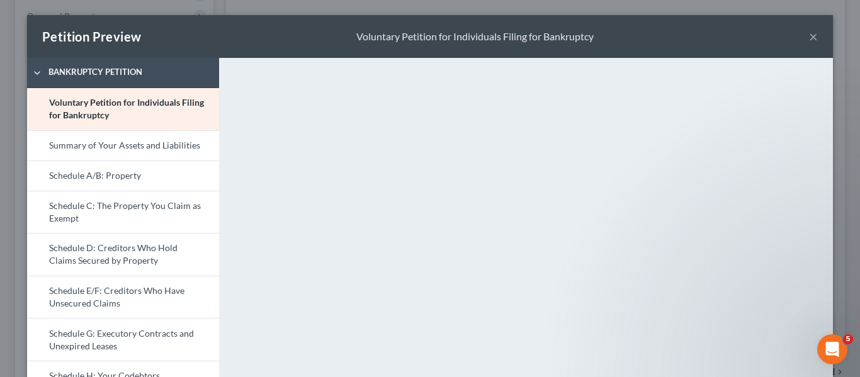
click at [809, 39] on button "×" at bounding box center [813, 36] width 9 height 15
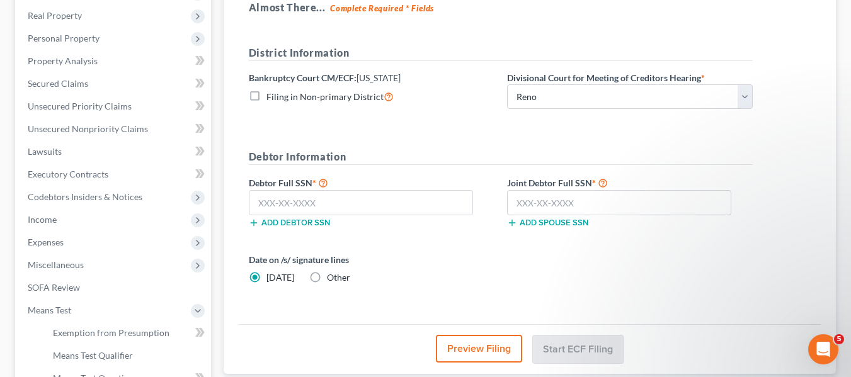
scroll to position [217, 0]
